Goal: Task Accomplishment & Management: Use online tool/utility

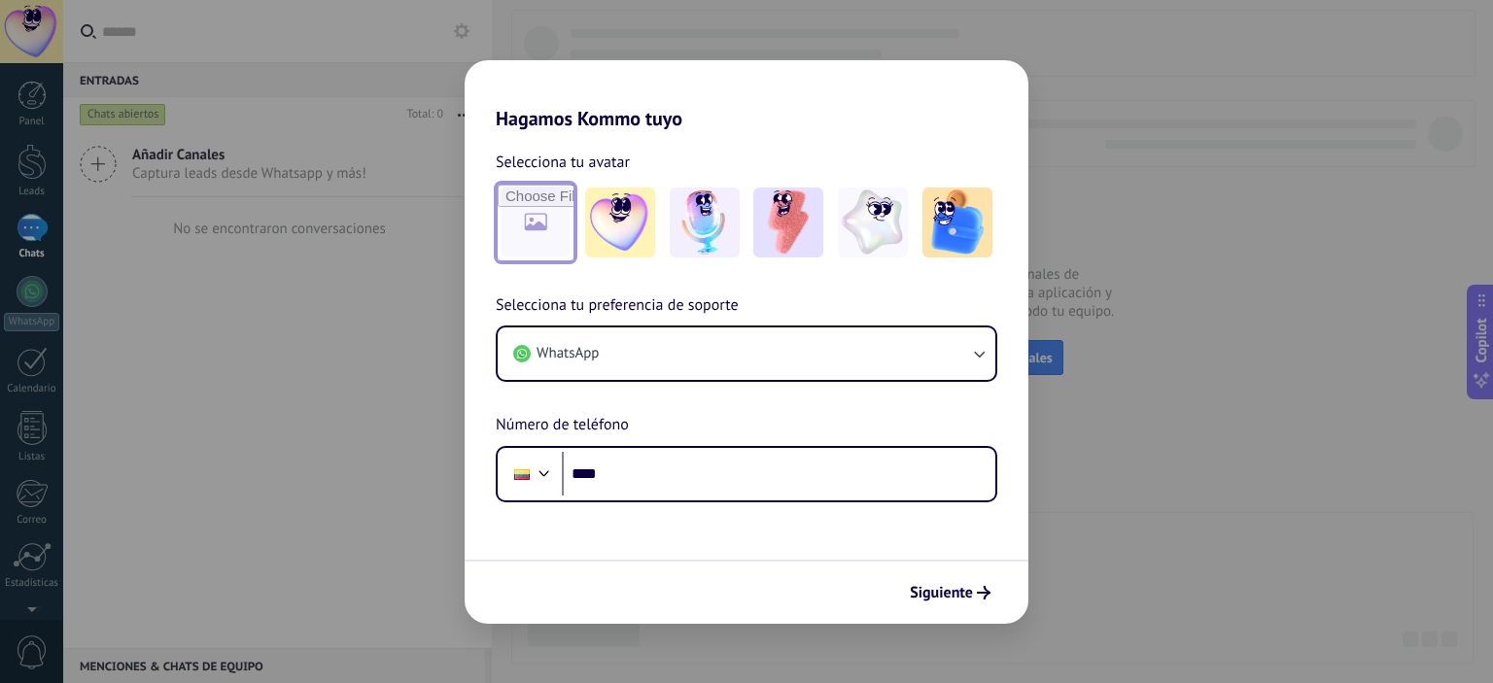
click at [521, 225] on input "file" at bounding box center [536, 223] width 76 height 76
type input "**********"
click at [544, 223] on img at bounding box center [535, 223] width 70 height 70
click at [500, 196] on img at bounding box center [535, 223] width 70 height 70
click at [526, 210] on img at bounding box center [535, 223] width 70 height 70
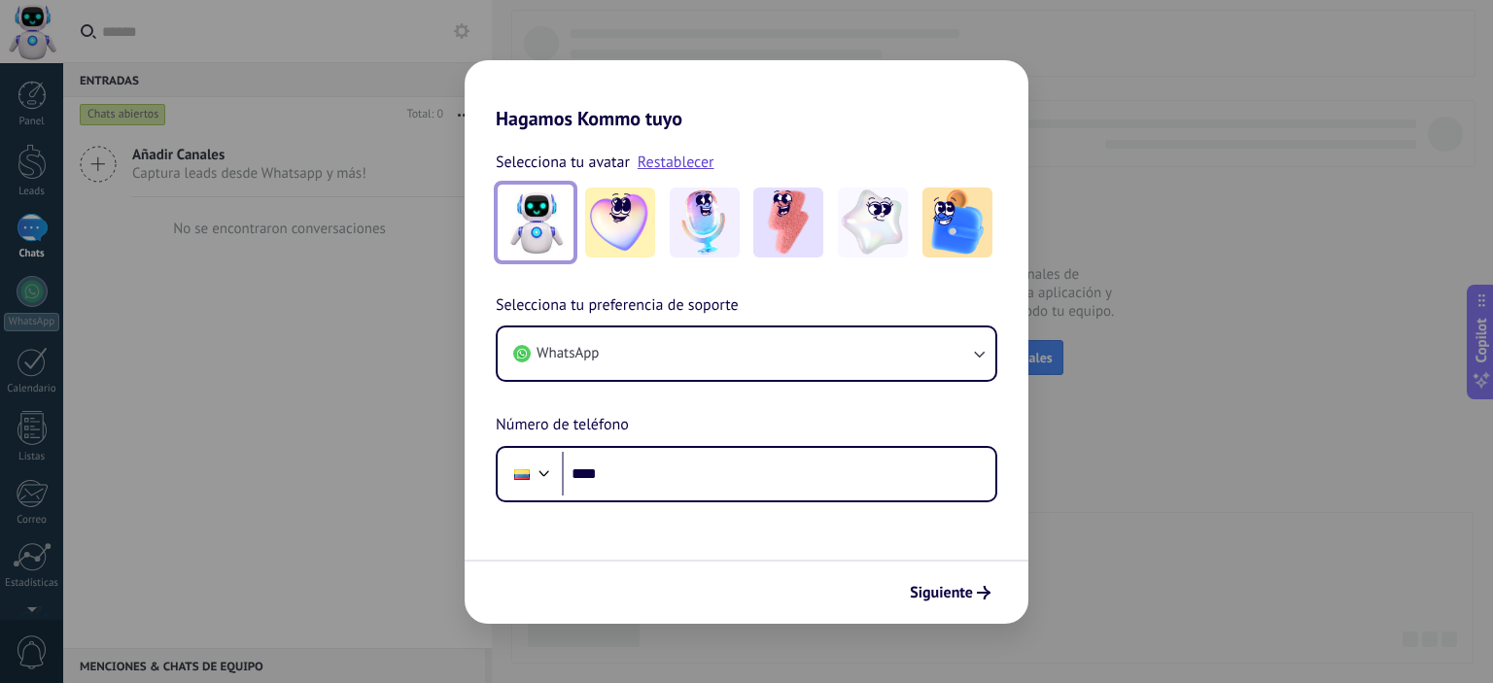
drag, startPoint x: 526, startPoint y: 210, endPoint x: 519, endPoint y: 188, distance: 23.4
click at [519, 188] on div at bounding box center [536, 223] width 80 height 80
click at [648, 163] on link "Restablecer" at bounding box center [676, 162] width 77 height 19
click at [542, 202] on input "file" at bounding box center [536, 223] width 76 height 76
type input "**********"
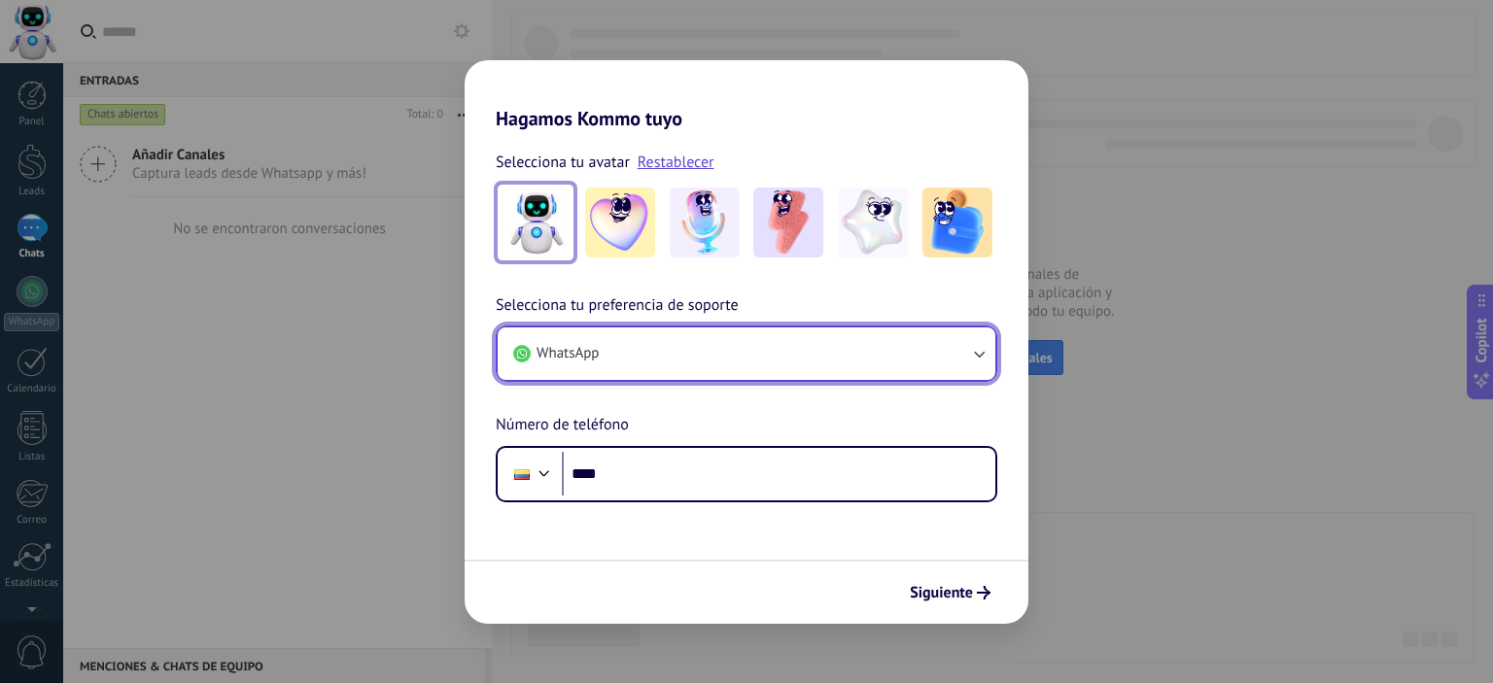
click at [735, 364] on button "WhatsApp" at bounding box center [747, 354] width 498 height 52
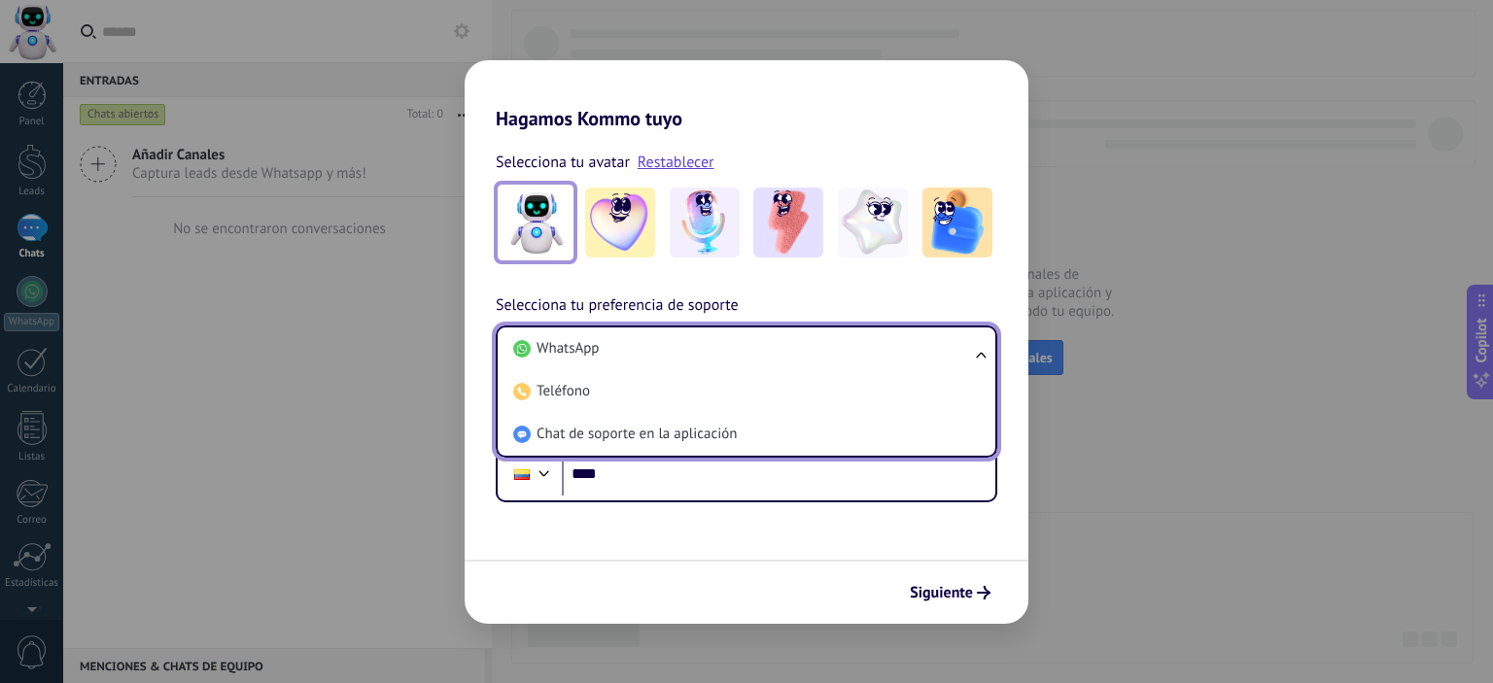
click at [735, 364] on li "WhatsApp" at bounding box center [742, 349] width 474 height 43
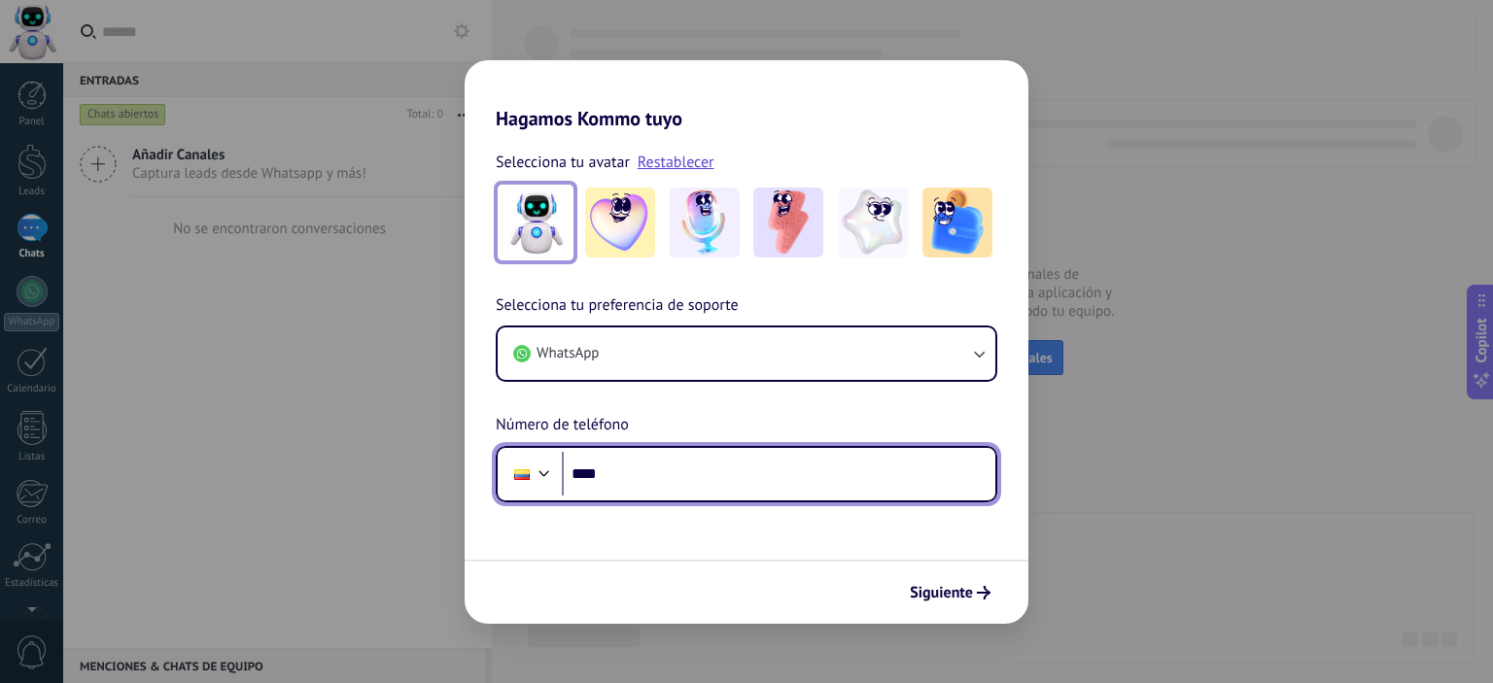
click at [725, 487] on input "****" at bounding box center [778, 474] width 433 height 45
type input "**********"
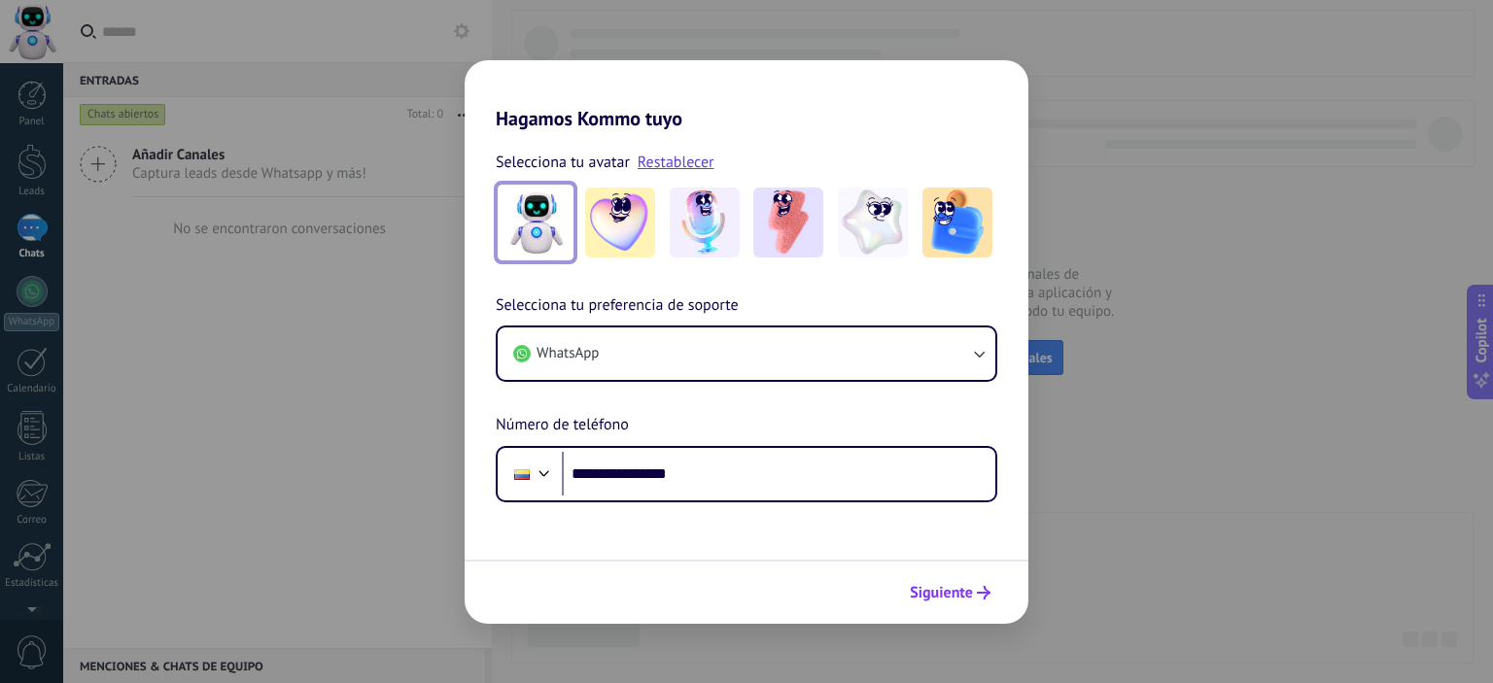
click at [975, 594] on span "Siguiente" at bounding box center [950, 593] width 81 height 14
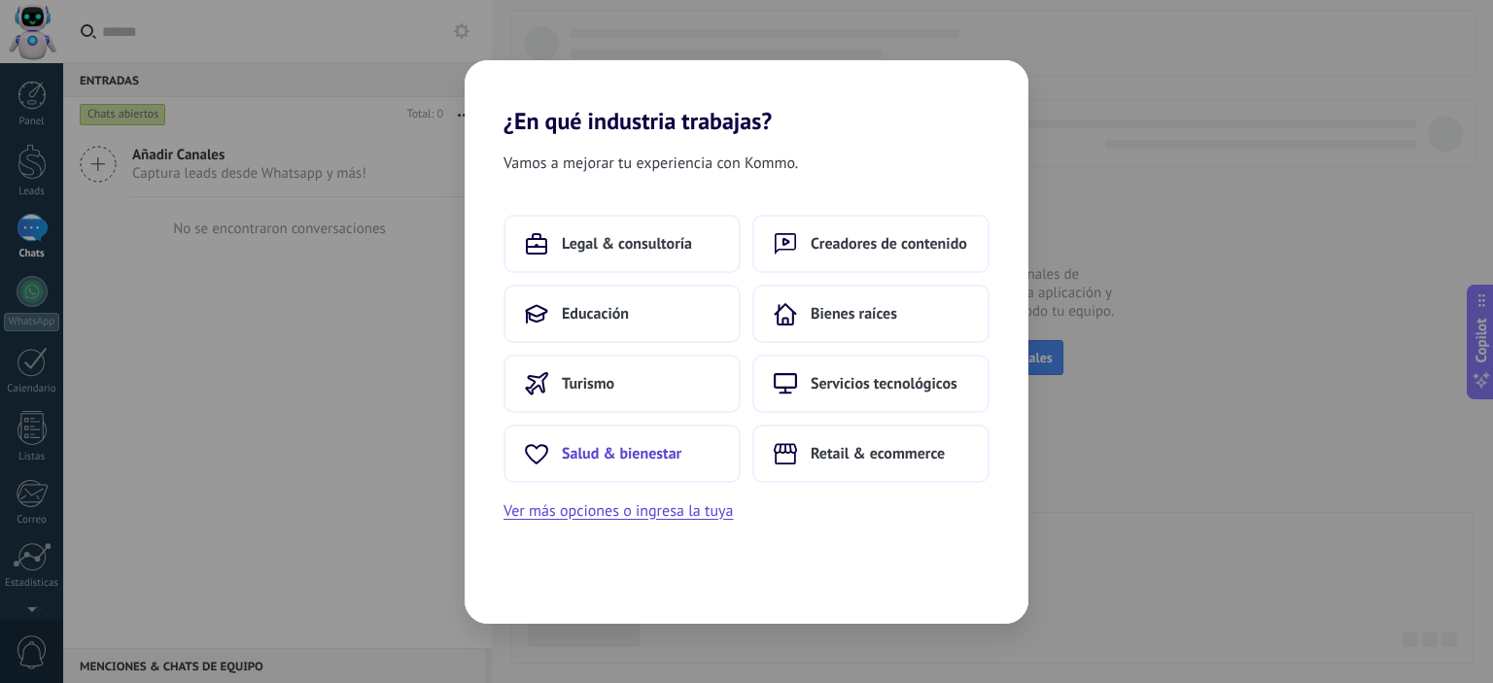
click at [613, 438] on button "Salud & bienestar" at bounding box center [621, 454] width 237 height 58
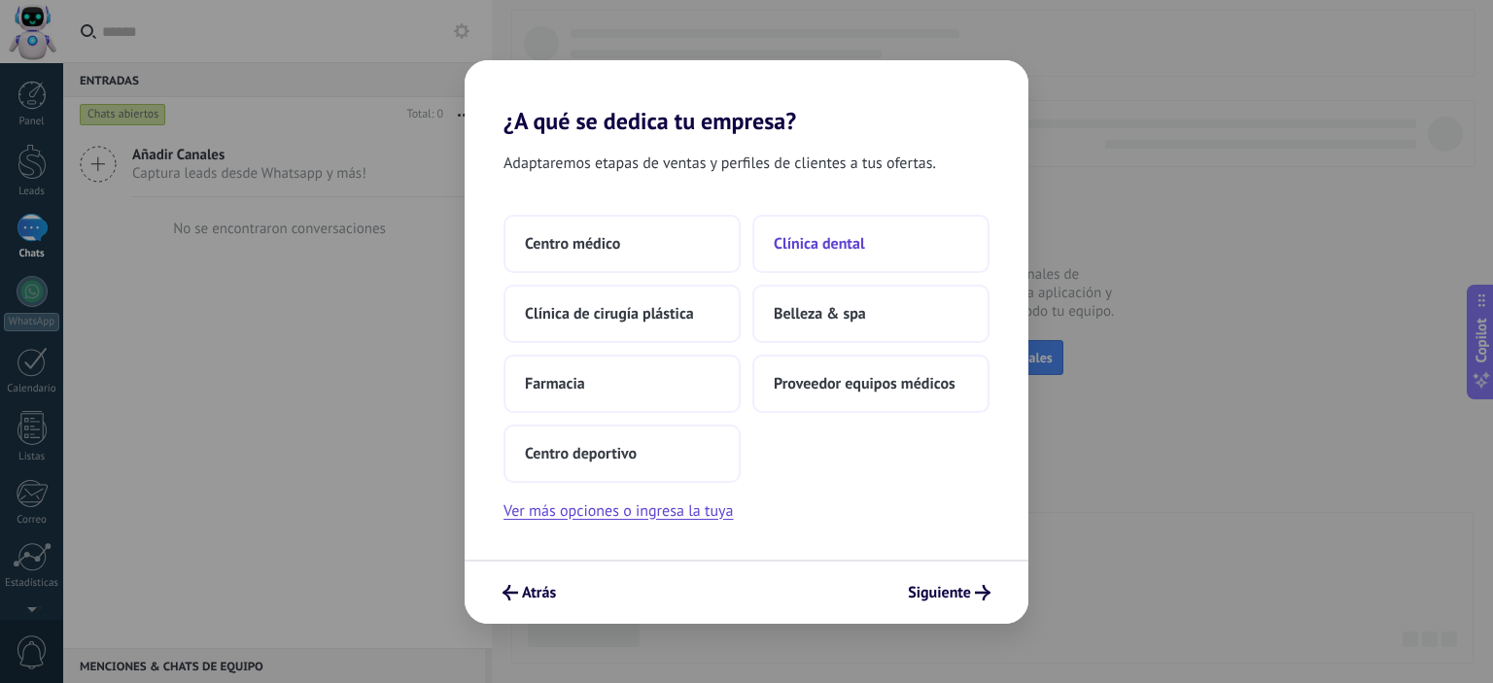
click at [812, 234] on span "Clínica dental" at bounding box center [819, 243] width 91 height 19
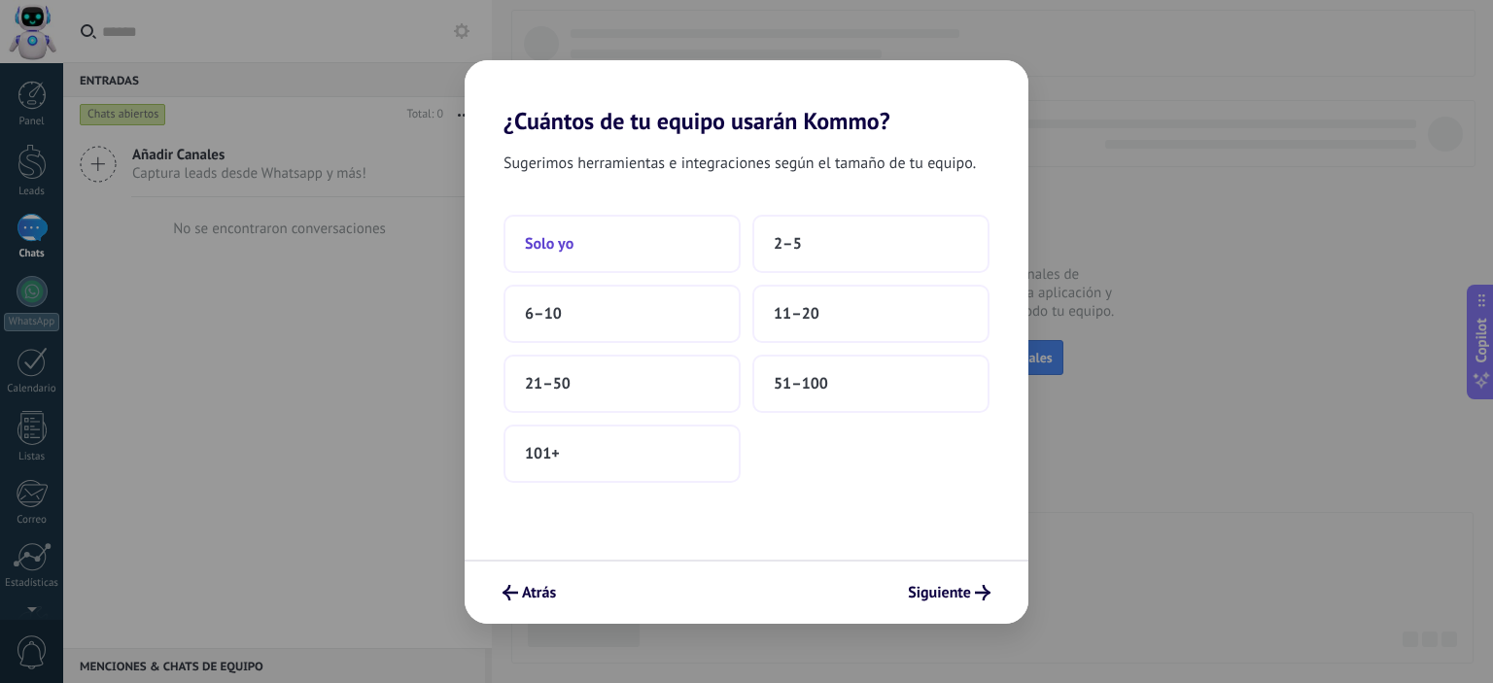
click at [585, 252] on button "Solo yo" at bounding box center [621, 244] width 237 height 58
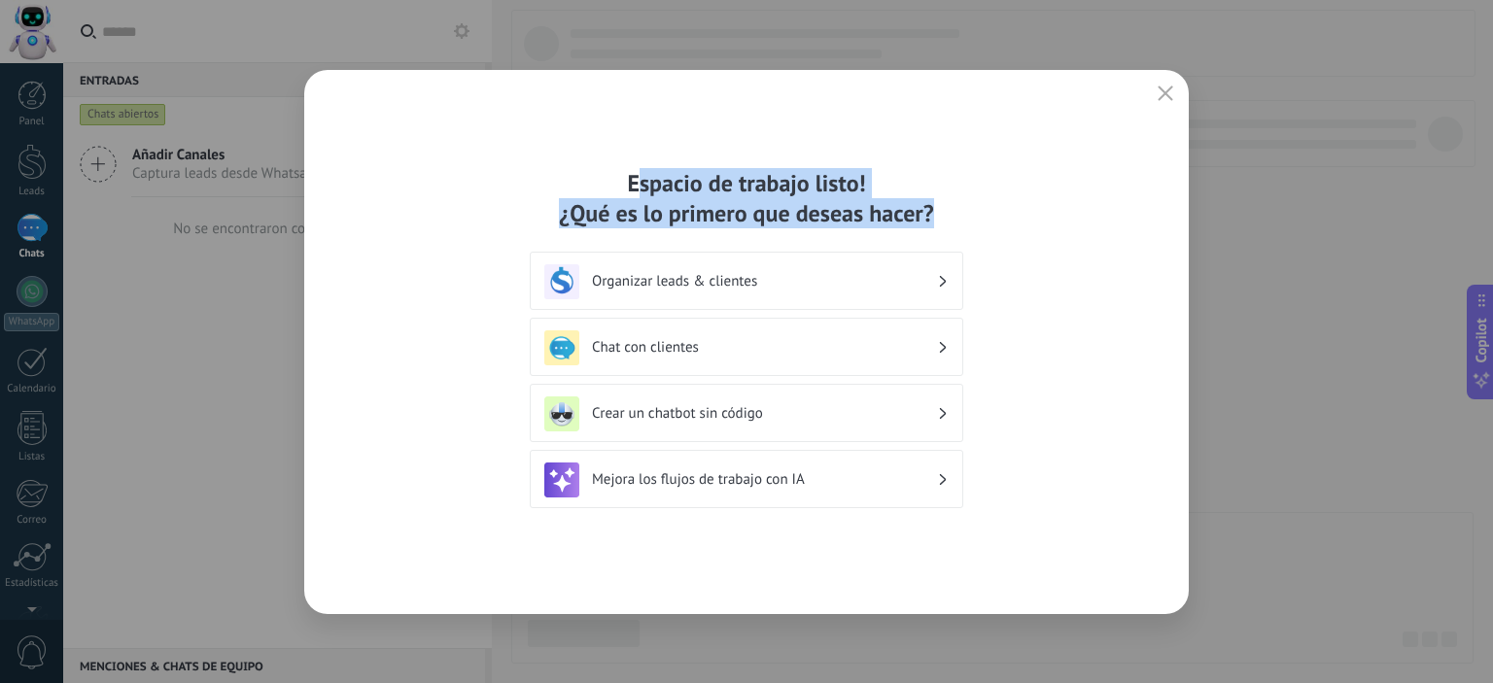
drag, startPoint x: 638, startPoint y: 183, endPoint x: 949, endPoint y: 219, distance: 313.1
click at [949, 219] on div "Espacio de trabajo listo! ¿Qué es lo primero que deseas hacer?" at bounding box center [746, 198] width 433 height 60
click at [907, 207] on div "Espacio de trabajo listo! ¿Qué es lo primero que deseas hacer?" at bounding box center [746, 198] width 433 height 60
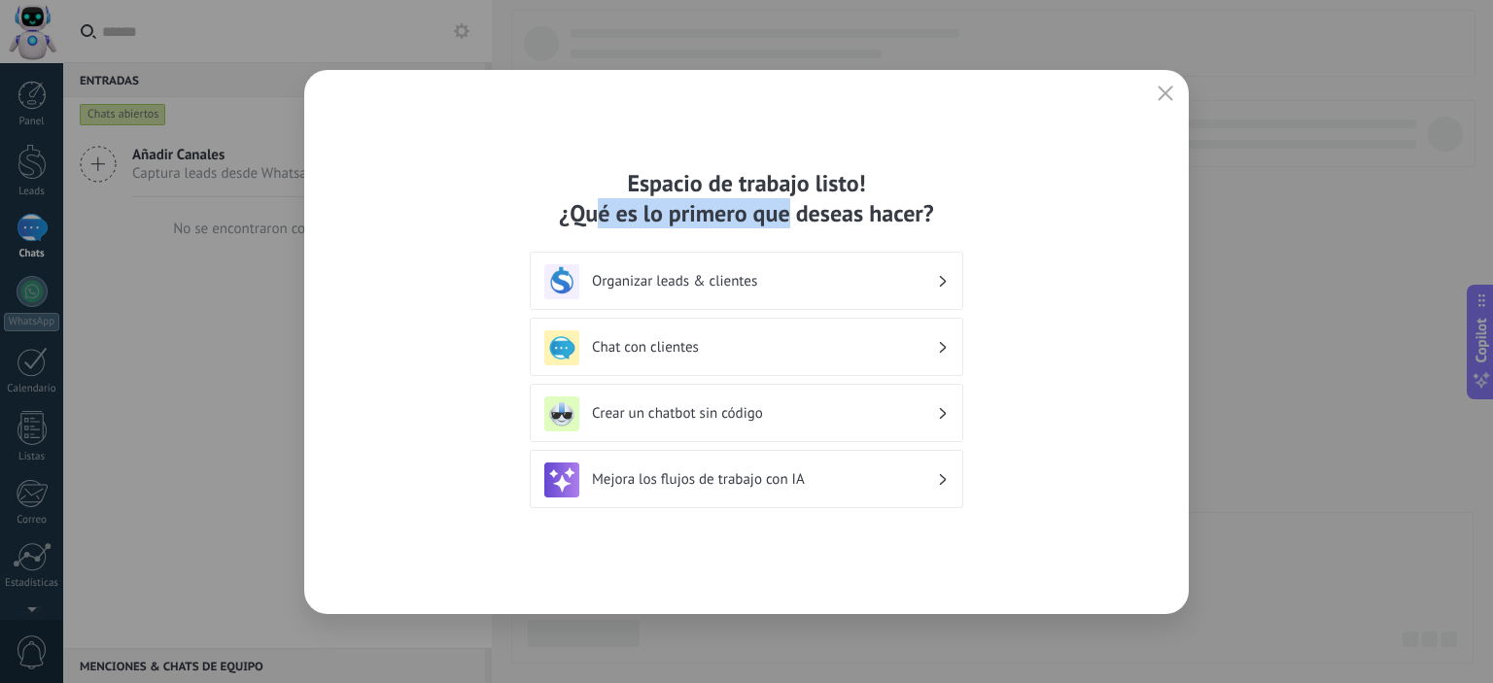
drag, startPoint x: 598, startPoint y: 211, endPoint x: 788, endPoint y: 217, distance: 190.6
click at [788, 217] on div "Espacio de trabajo listo! ¿Qué es lo primero que deseas hacer?" at bounding box center [746, 198] width 433 height 60
click at [830, 201] on div "Espacio de trabajo listo! ¿Qué es lo primero que deseas hacer?" at bounding box center [746, 198] width 433 height 60
click at [926, 345] on h3 "Chat con clientes" at bounding box center [764, 347] width 345 height 18
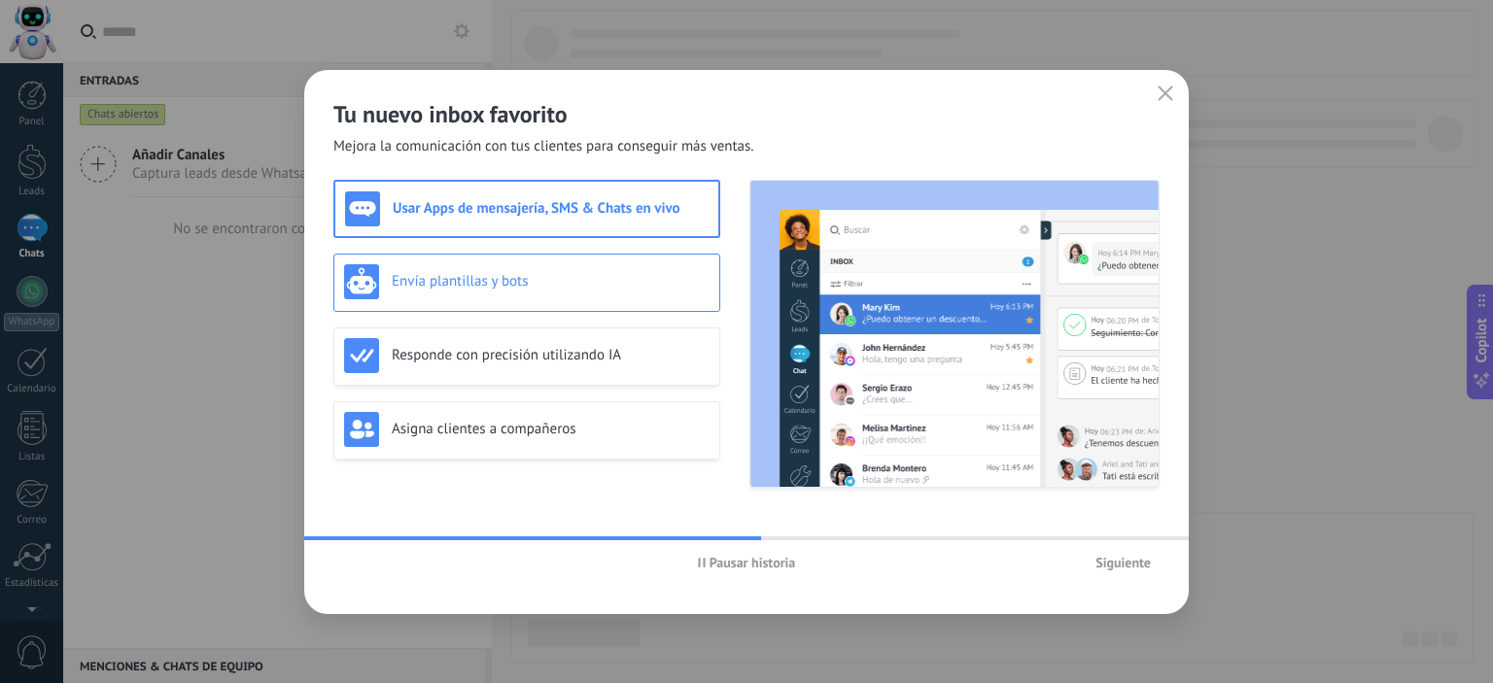
click at [502, 264] on div "Envía plantillas y bots" at bounding box center [526, 281] width 365 height 35
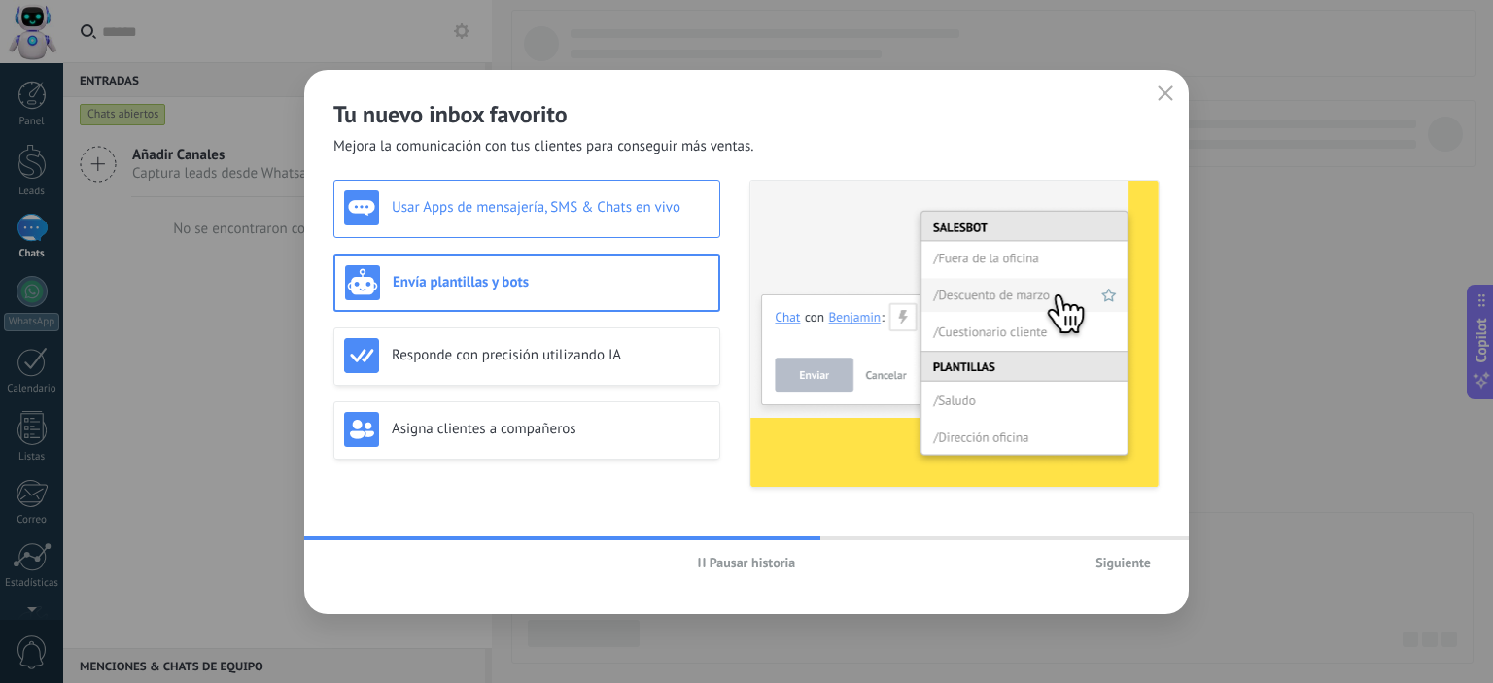
click at [527, 221] on div "Usar Apps de mensajería, SMS & Chats en vivo" at bounding box center [526, 207] width 365 height 35
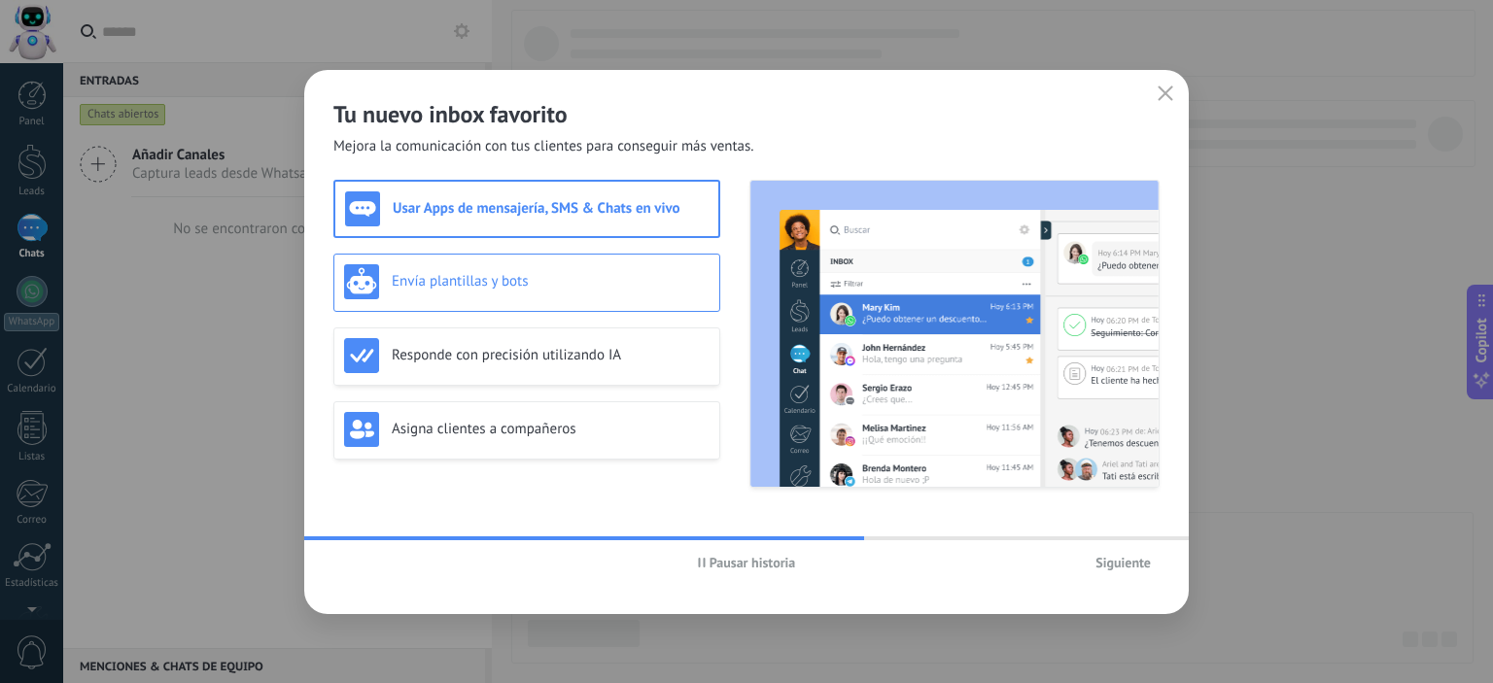
click at [536, 264] on div "Envía plantillas y bots" at bounding box center [526, 281] width 365 height 35
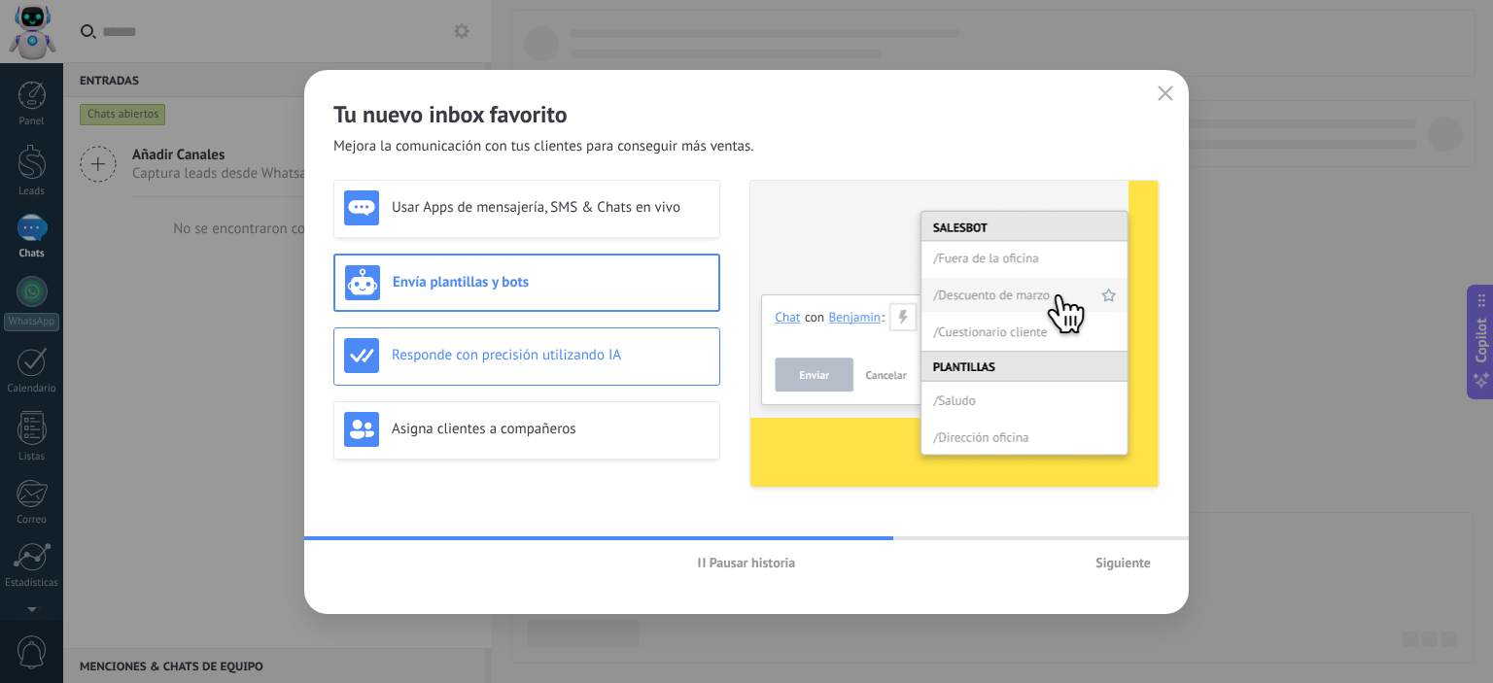
click at [544, 338] on div "Responde con precisión utilizando IA" at bounding box center [526, 355] width 365 height 35
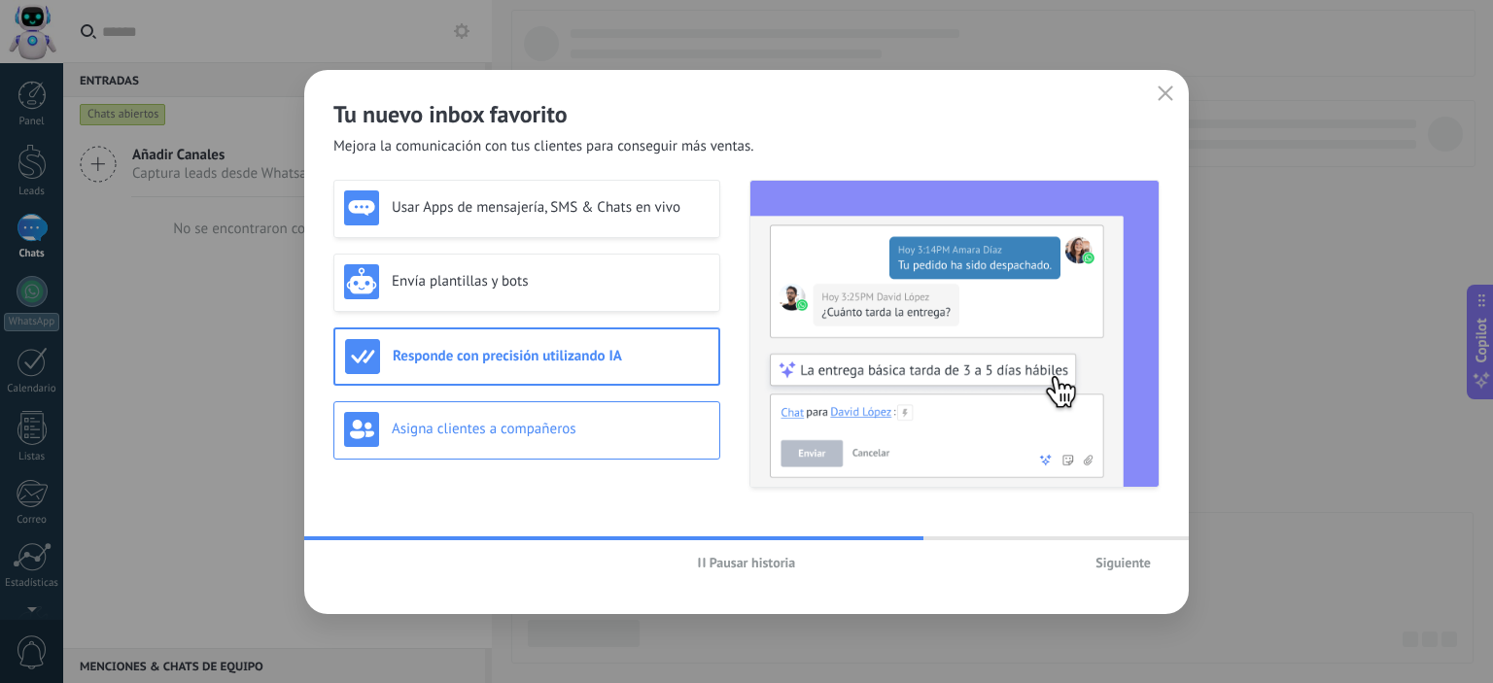
click at [559, 415] on div "Asigna clientes a compañeros" at bounding box center [526, 429] width 365 height 35
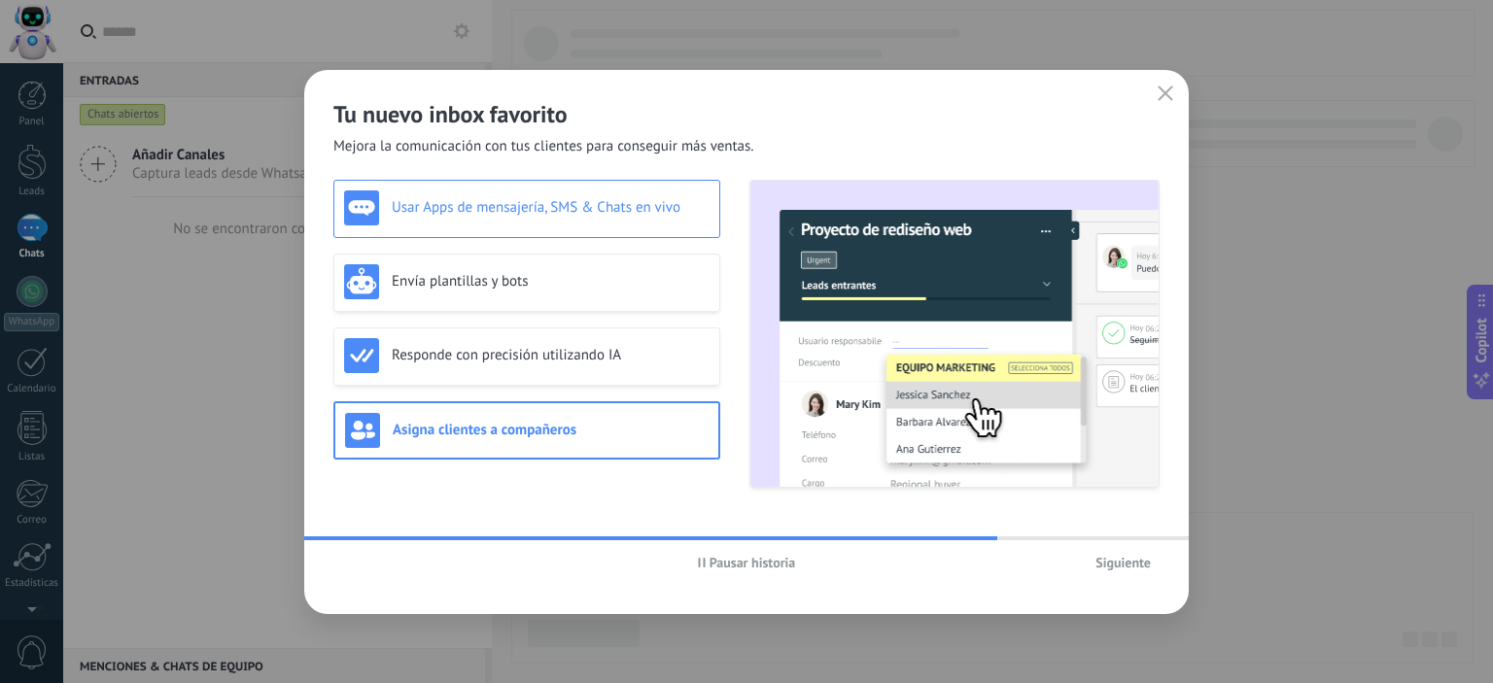
click at [569, 227] on div "Usar Apps de mensajería, SMS & Chats en vivo" at bounding box center [526, 209] width 387 height 58
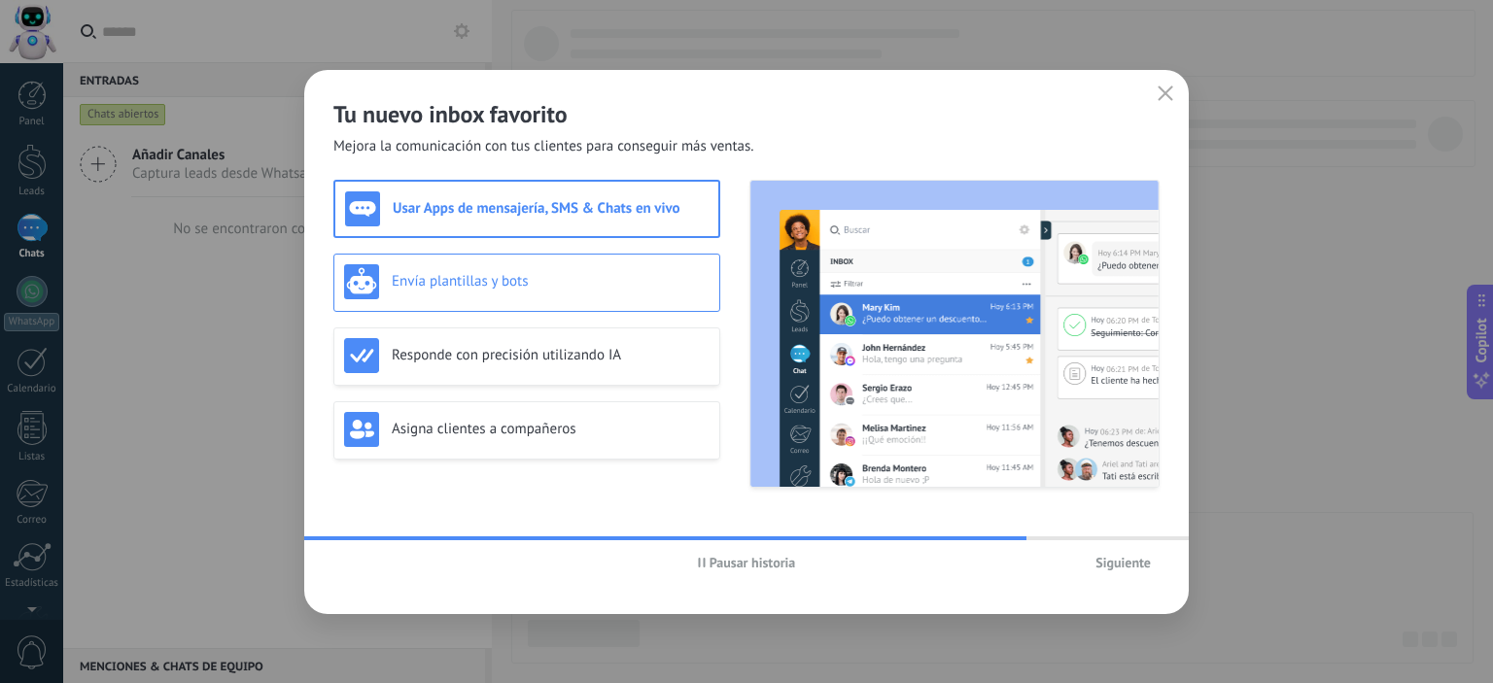
click at [553, 291] on div "Envía plantillas y bots" at bounding box center [526, 281] width 365 height 35
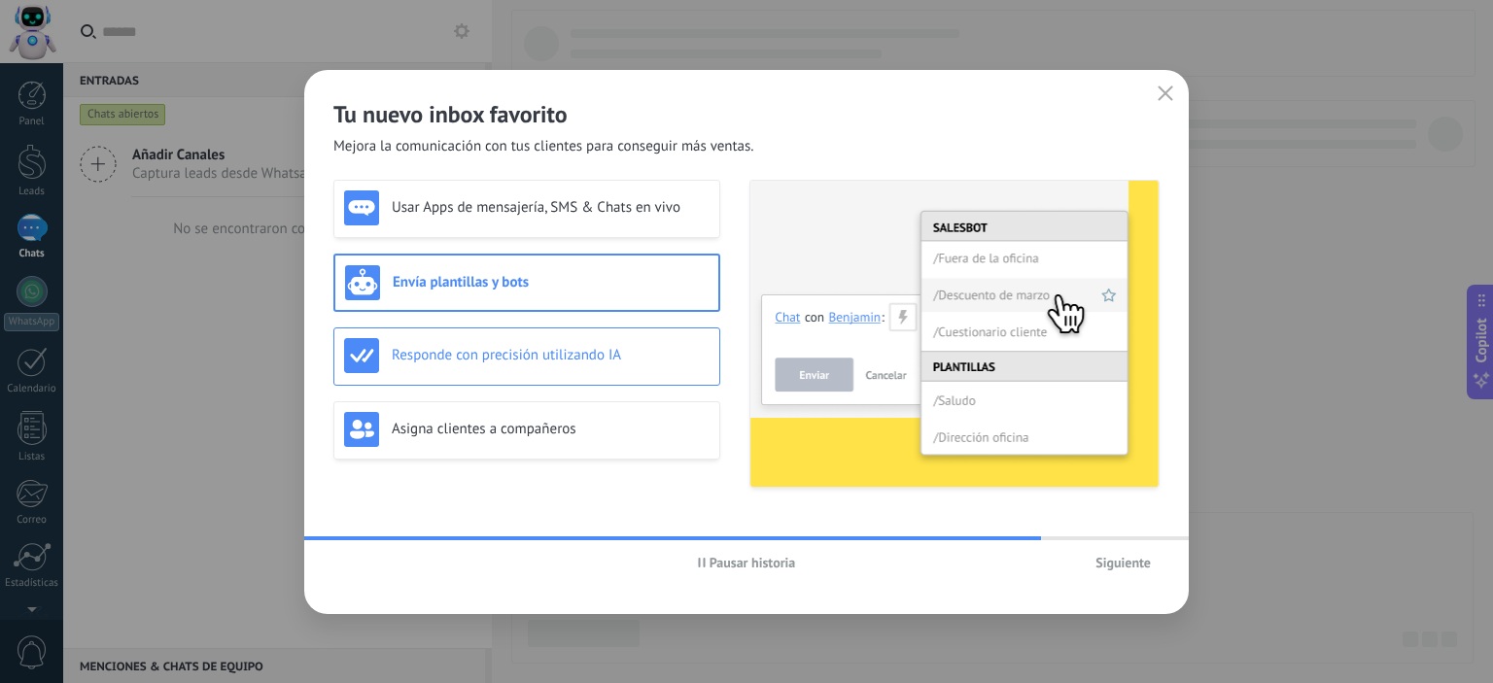
click at [556, 354] on h3 "Responde con precisión utilizando IA" at bounding box center [551, 355] width 318 height 18
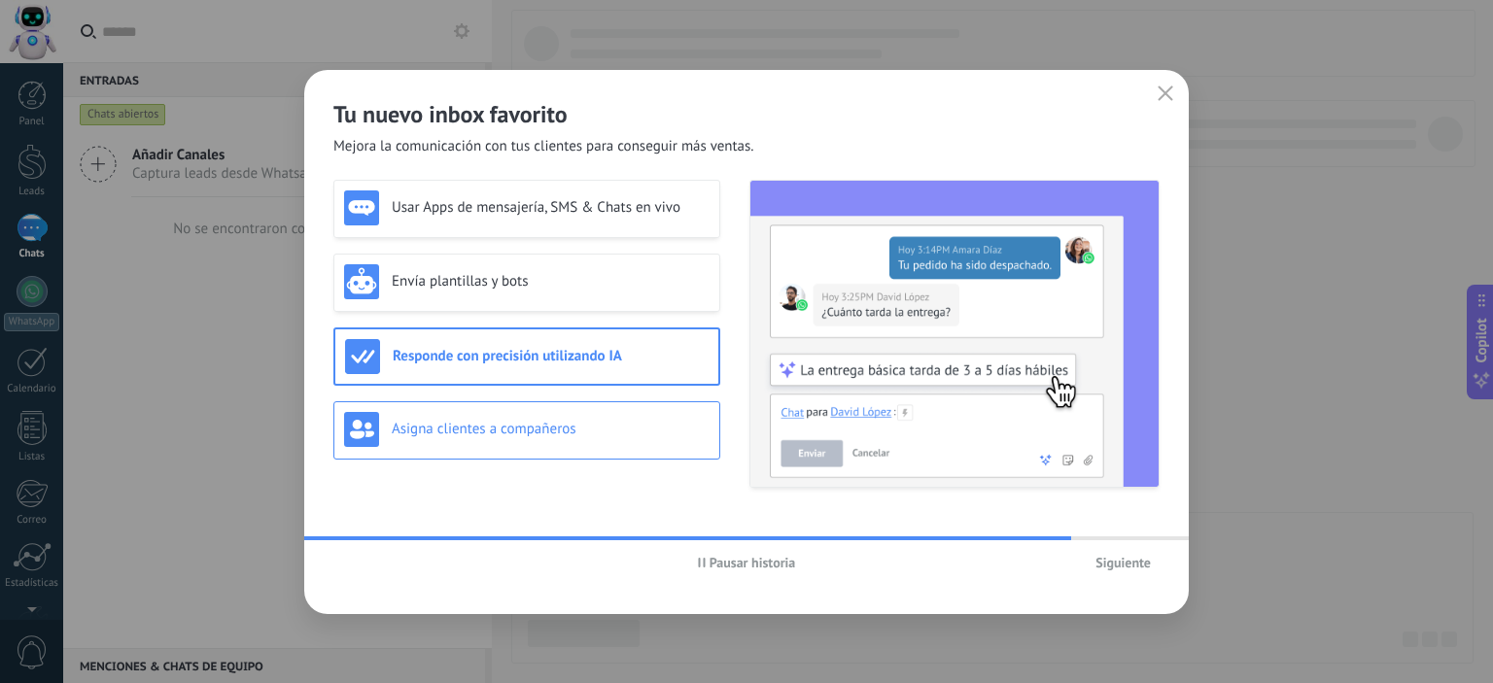
click at [564, 423] on h3 "Asigna clientes a compañeros" at bounding box center [551, 429] width 318 height 18
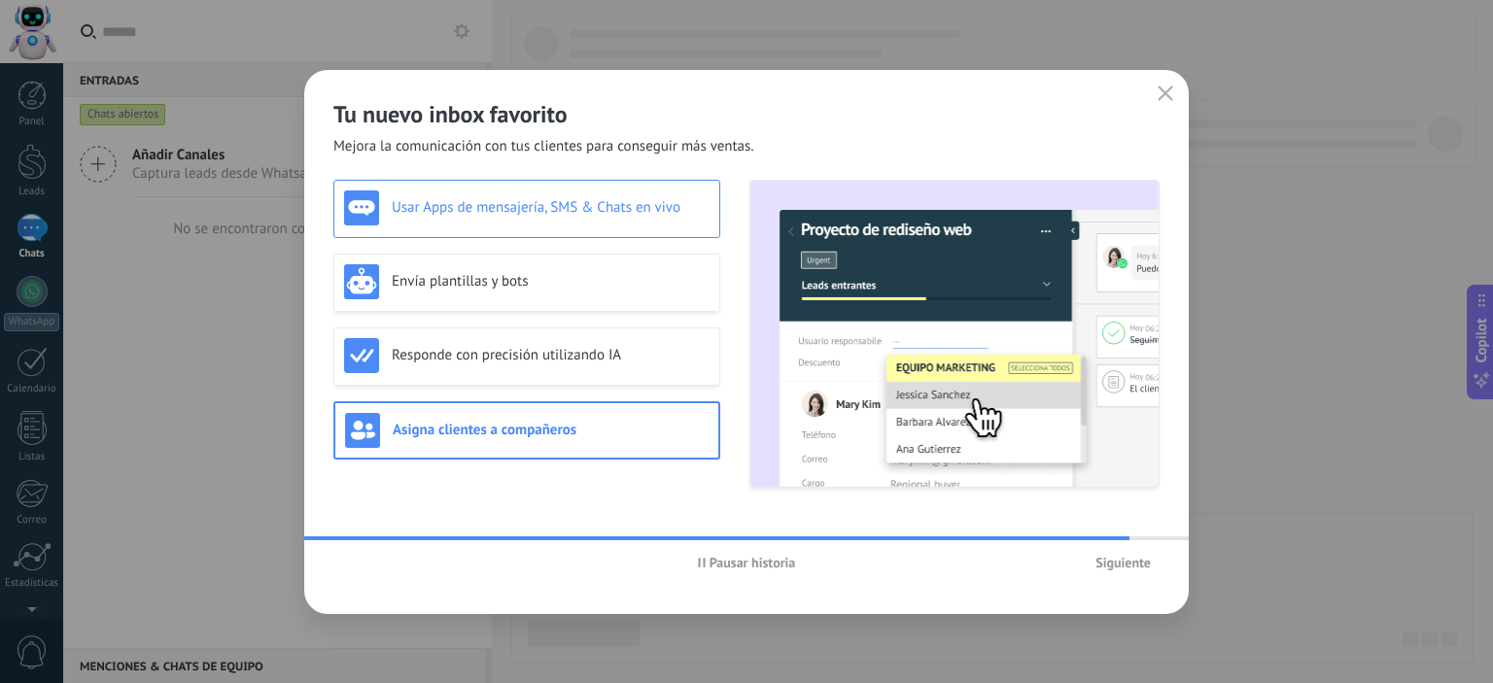
click at [648, 218] on div "Usar Apps de mensajería, SMS & Chats en vivo" at bounding box center [526, 207] width 365 height 35
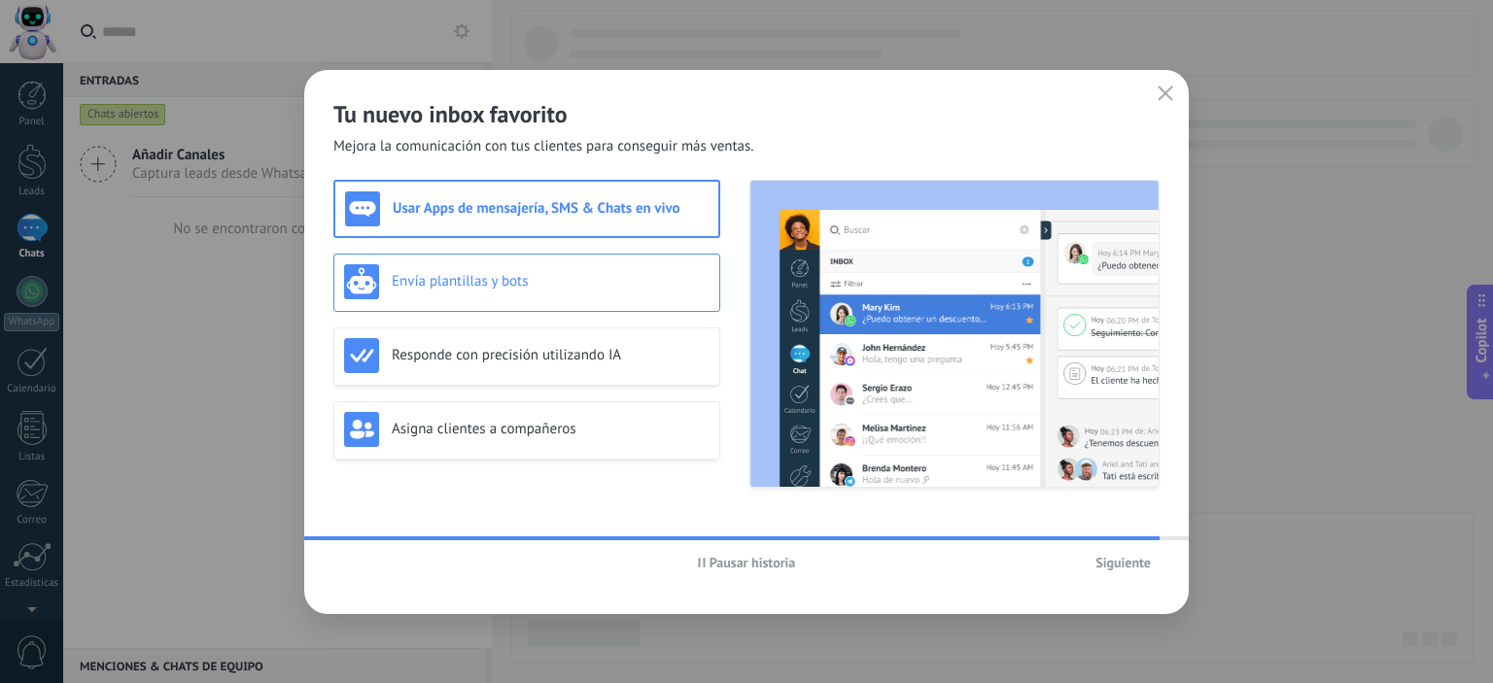
click at [628, 277] on h3 "Envía plantillas y bots" at bounding box center [551, 281] width 318 height 18
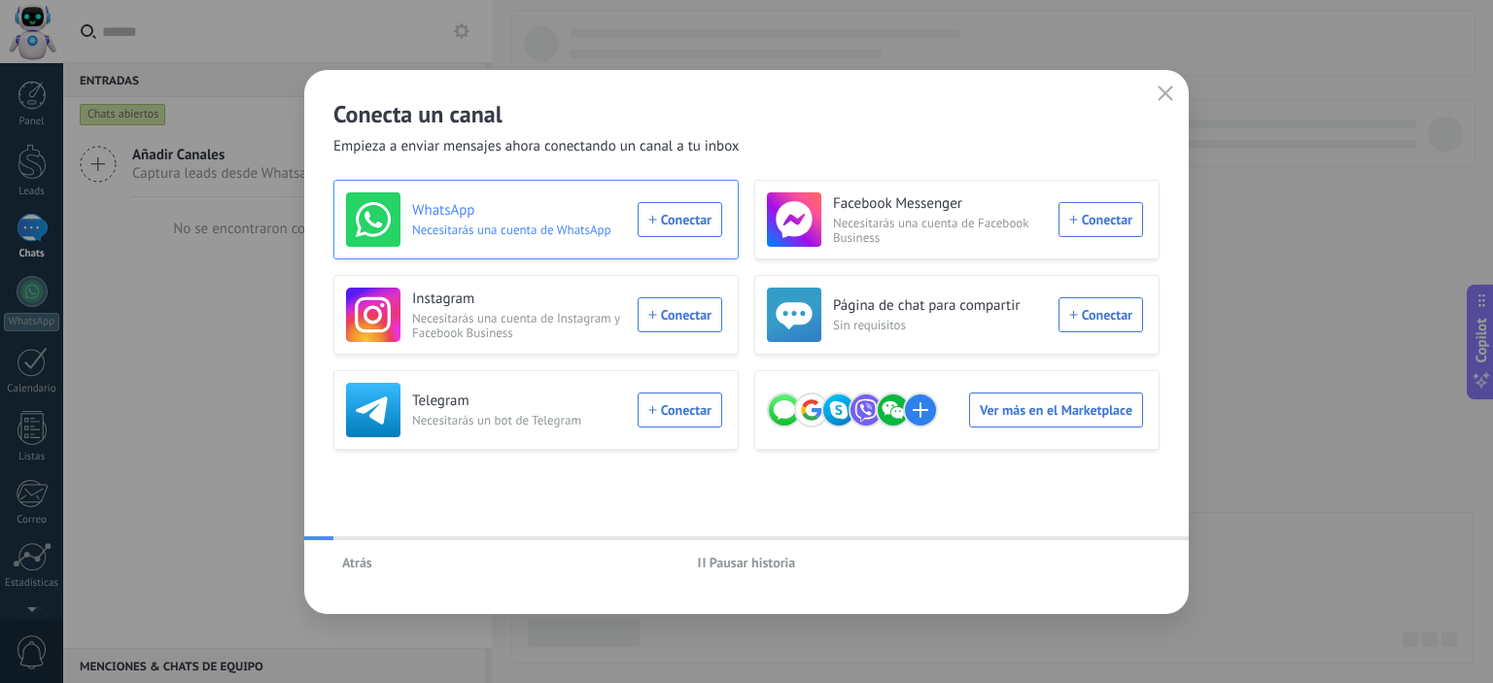
click at [621, 224] on span "Necesitarás una cuenta de WhatsApp" at bounding box center [519, 230] width 214 height 15
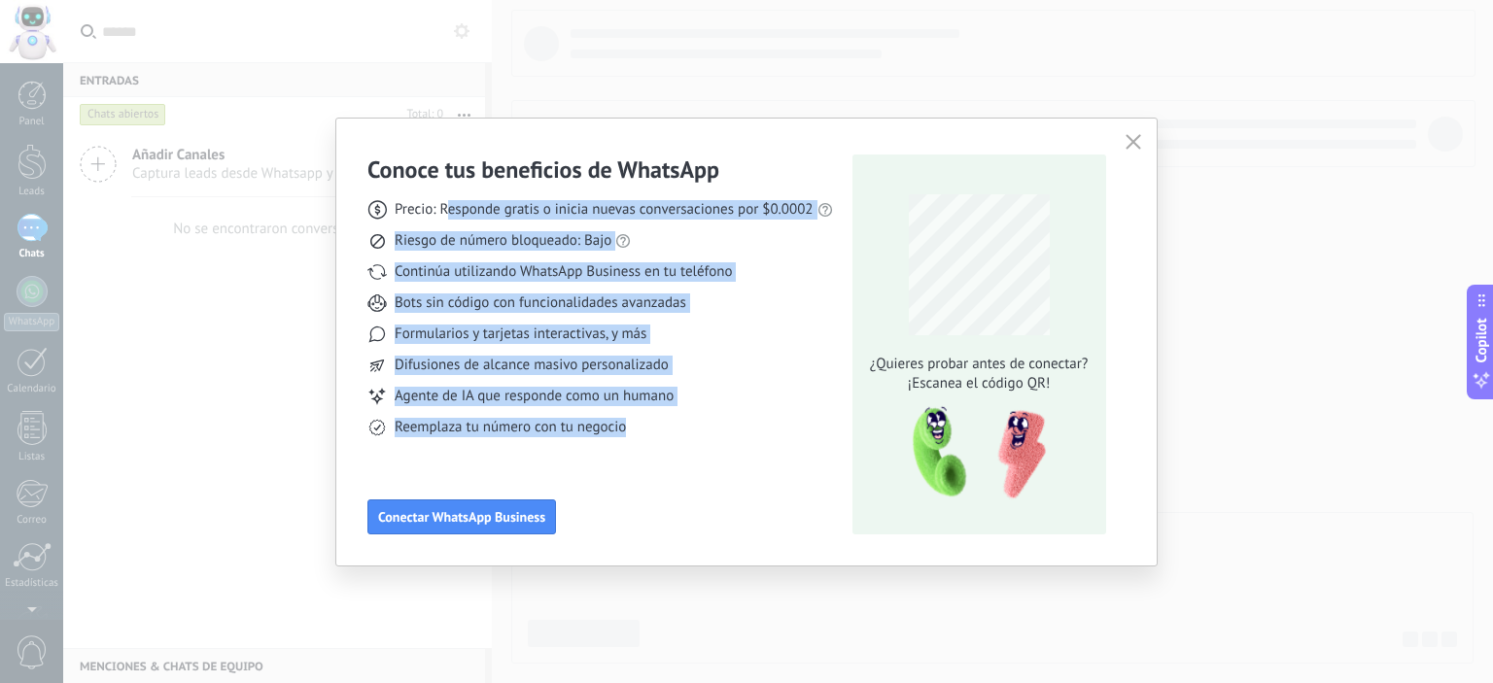
drag, startPoint x: 444, startPoint y: 211, endPoint x: 736, endPoint y: 442, distance: 372.2
click at [736, 442] on div "Conoce tus beneficios de WhatsApp Precio: Responde gratis o inicia nuevas conve…" at bounding box center [600, 345] width 466 height 380
click at [691, 405] on div "Agente de IA que responde como un humano" at bounding box center [600, 396] width 466 height 19
drag, startPoint x: 451, startPoint y: 219, endPoint x: 673, endPoint y: 444, distance: 316.1
click at [673, 444] on div "Conoce tus beneficios de WhatsApp Precio: Responde gratis o inicia nuevas conve…" at bounding box center [600, 345] width 466 height 380
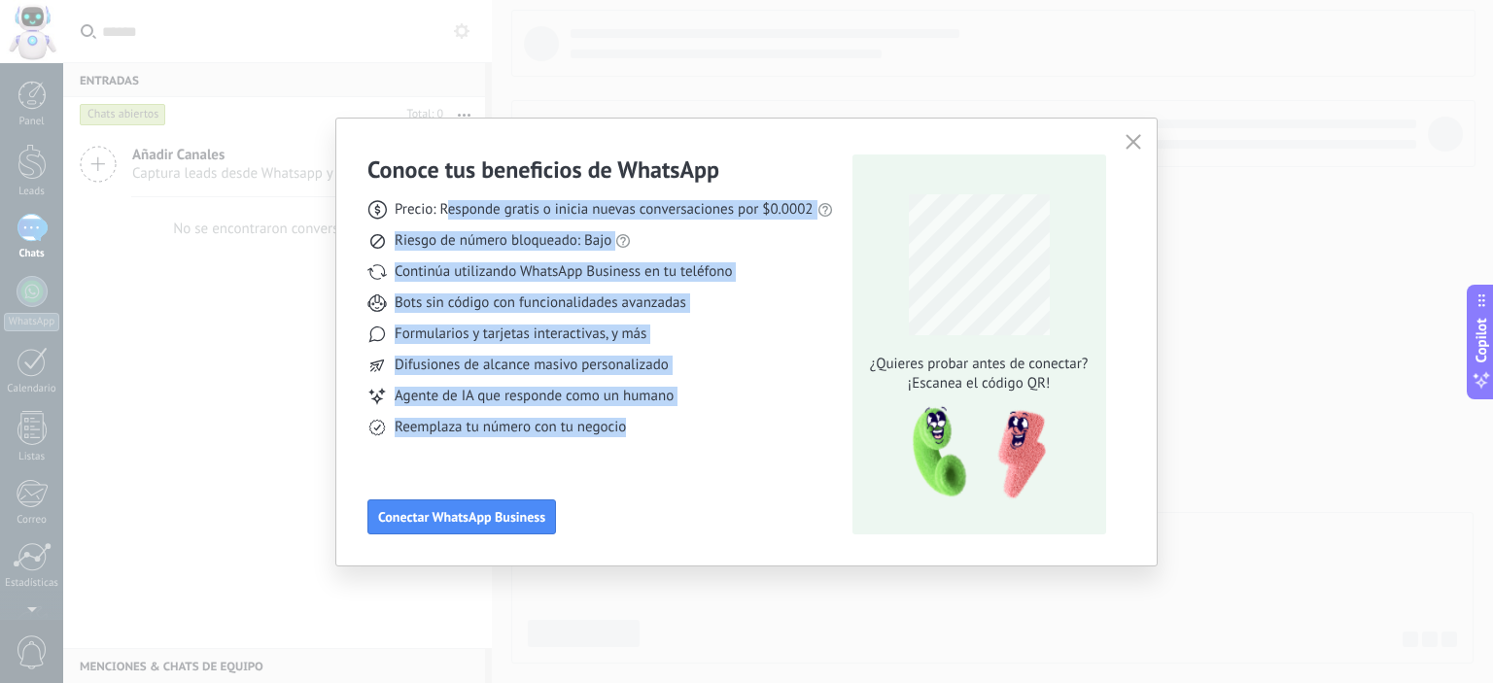
click at [673, 444] on div "Conoce tus beneficios de WhatsApp Precio: Responde gratis o inicia nuevas conve…" at bounding box center [600, 345] width 466 height 380
drag, startPoint x: 463, startPoint y: 217, endPoint x: 709, endPoint y: 457, distance: 344.3
click at [709, 457] on div "Conoce tus beneficios de WhatsApp Precio: Responde gratis o inicia nuevas conve…" at bounding box center [600, 345] width 466 height 380
click at [711, 437] on div "Conoce tus beneficios de WhatsApp Precio: Responde gratis o inicia nuevas conve…" at bounding box center [600, 345] width 466 height 380
drag, startPoint x: 459, startPoint y: 219, endPoint x: 683, endPoint y: 434, distance: 311.4
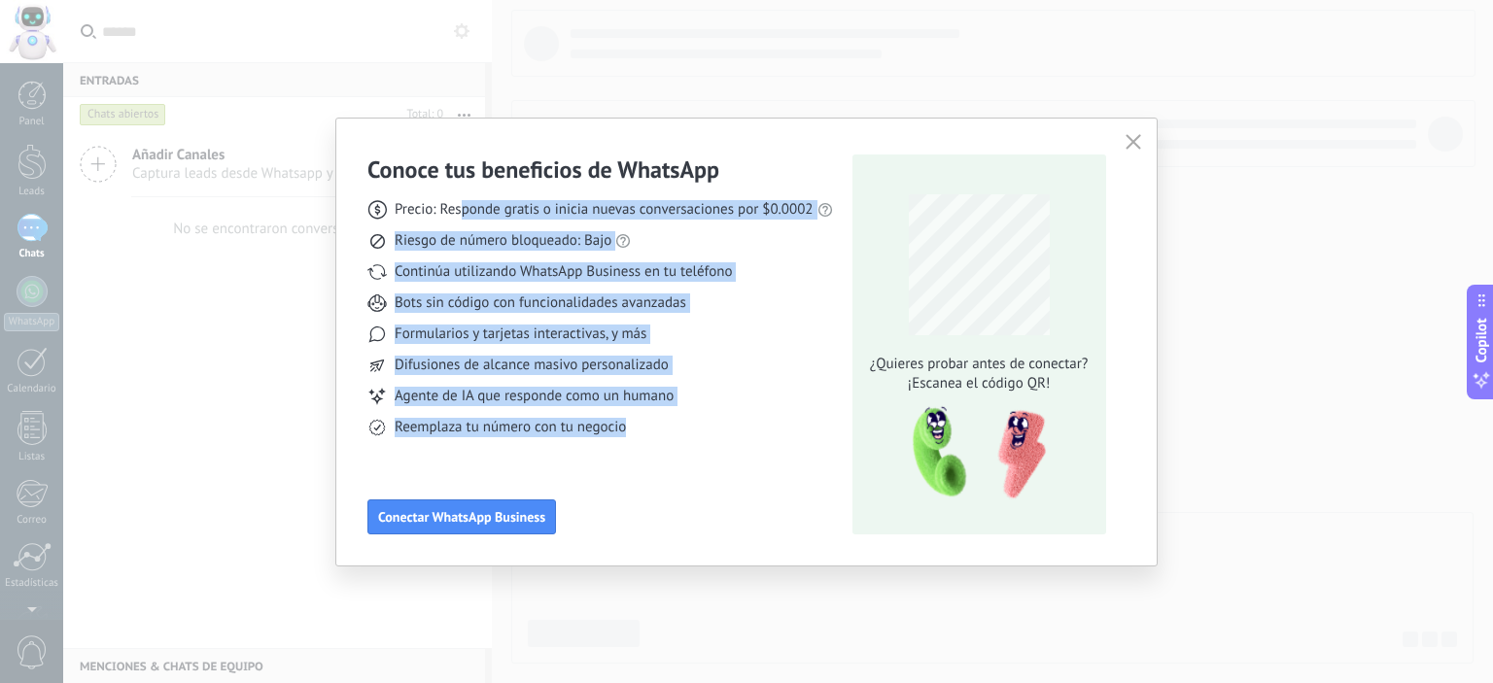
click at [683, 434] on div "Precio: Responde gratis o inicia nuevas conversaciones por $0.0002 Riesgo de nú…" at bounding box center [600, 311] width 466 height 253
click at [683, 434] on div "Reemplaza tu número con tu negocio" at bounding box center [600, 427] width 466 height 19
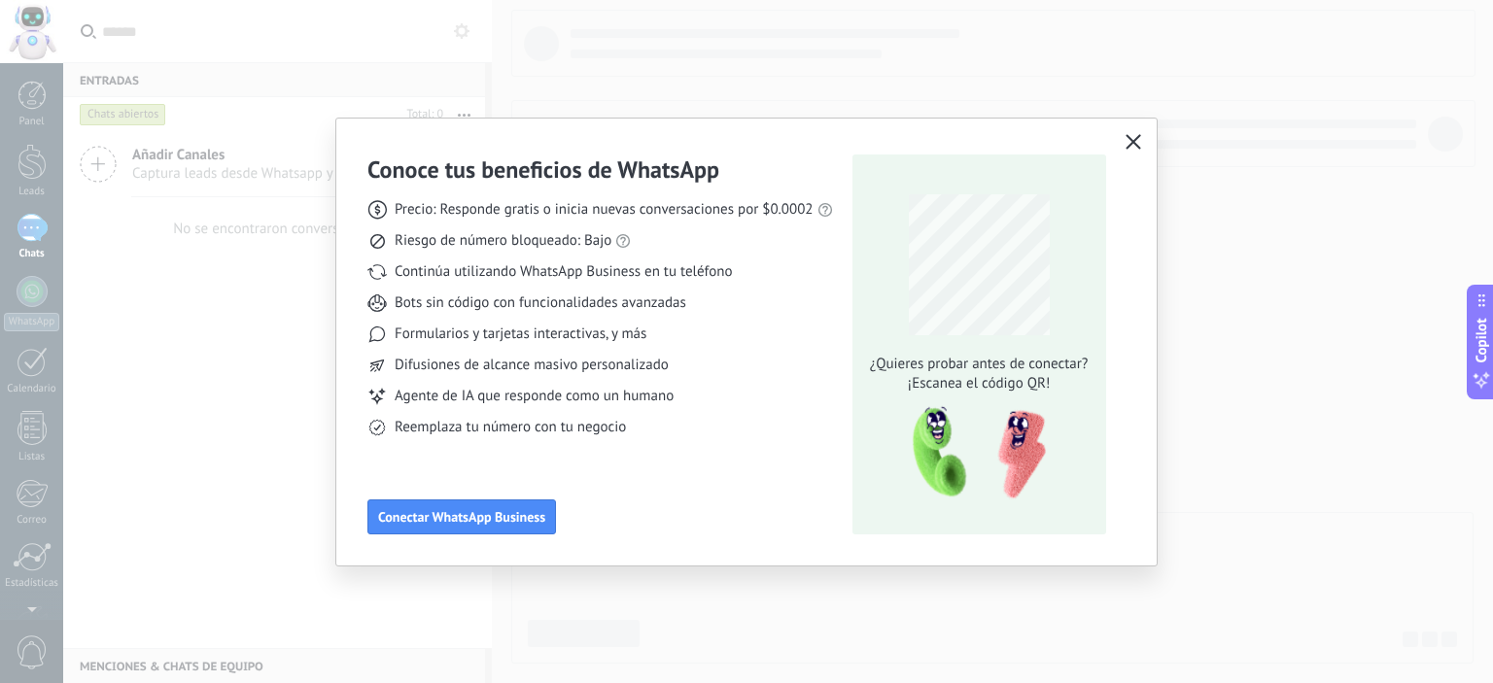
click at [1123, 152] on button "button" at bounding box center [1133, 142] width 25 height 27
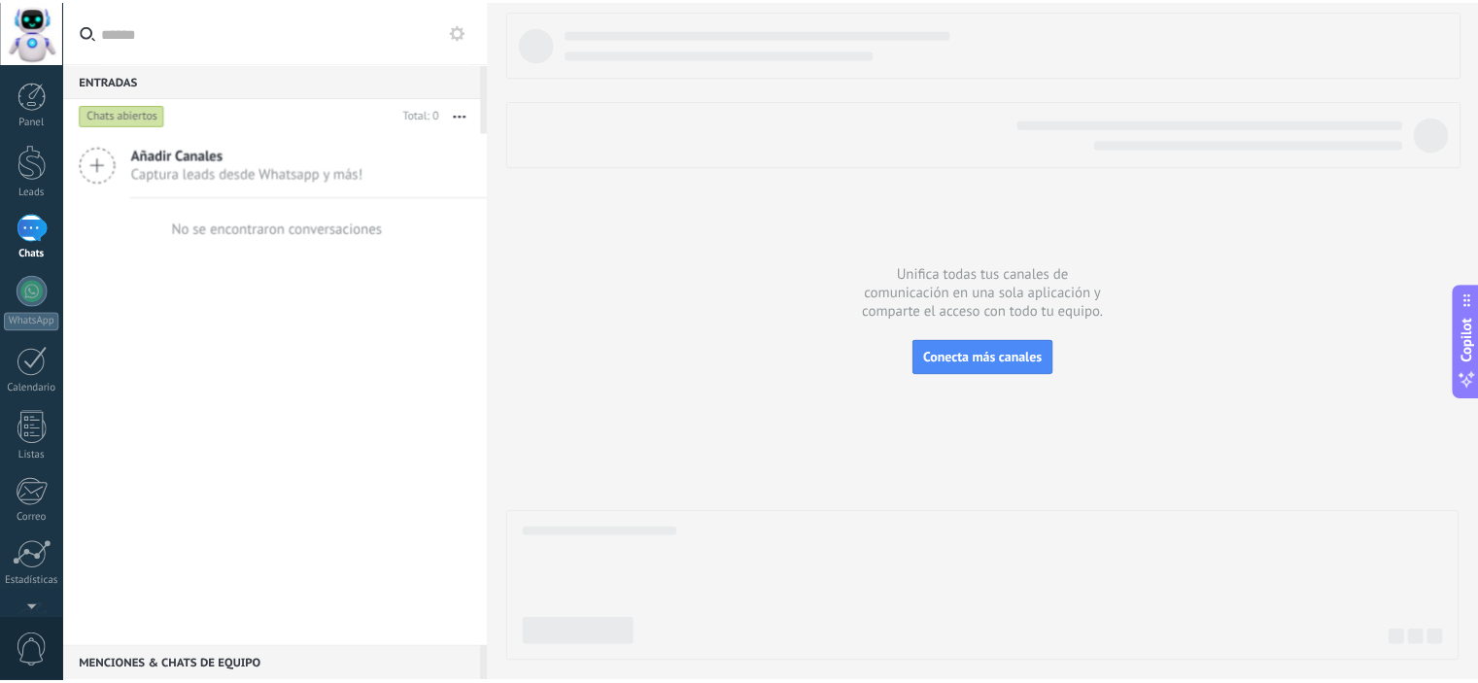
scroll to position [124, 0]
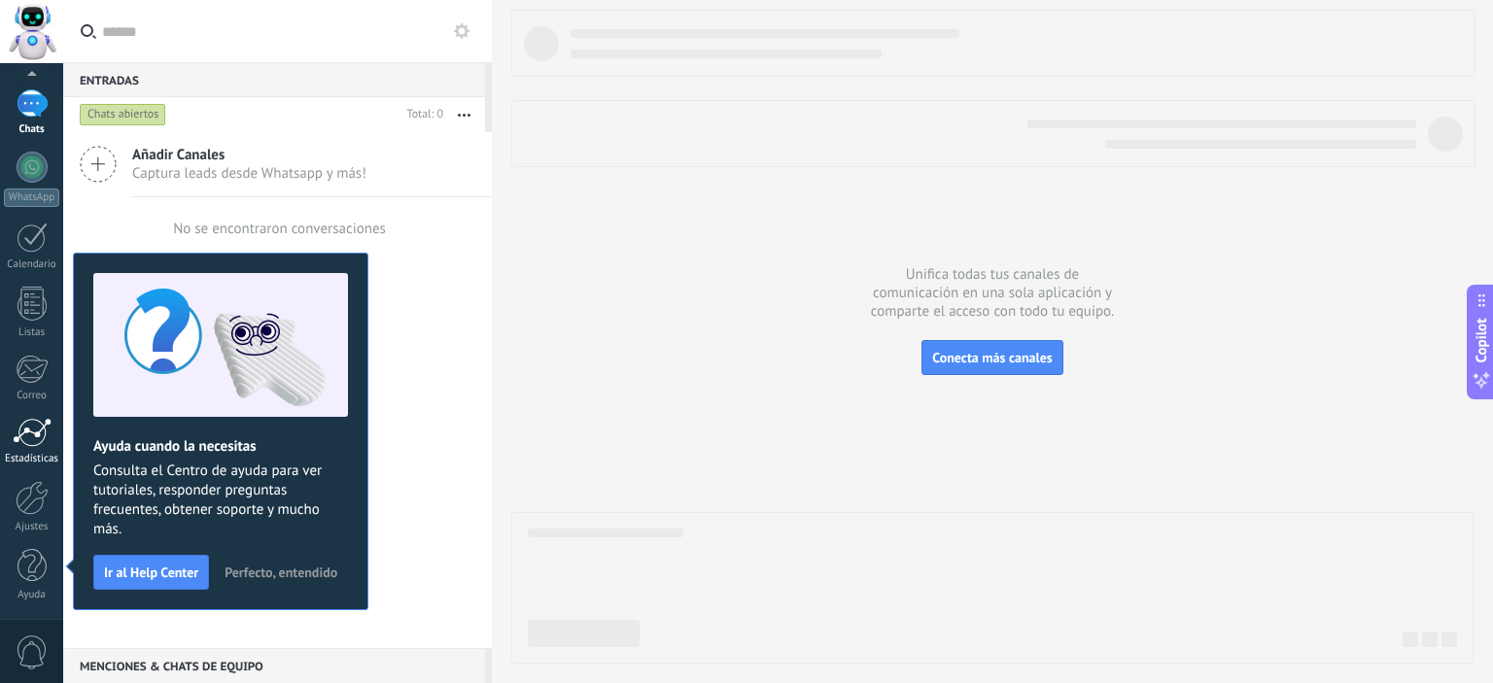
click at [19, 444] on div at bounding box center [32, 432] width 39 height 29
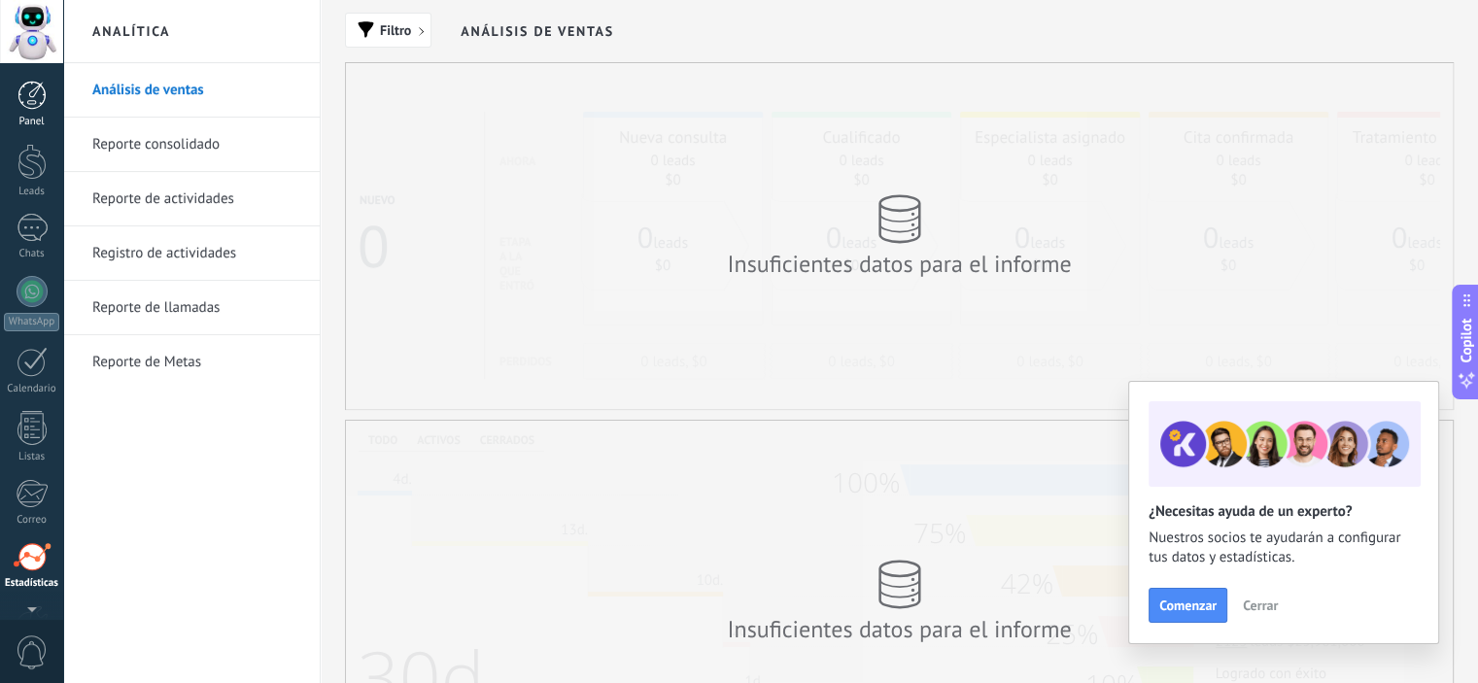
click at [35, 114] on link "Panel" at bounding box center [31, 105] width 63 height 48
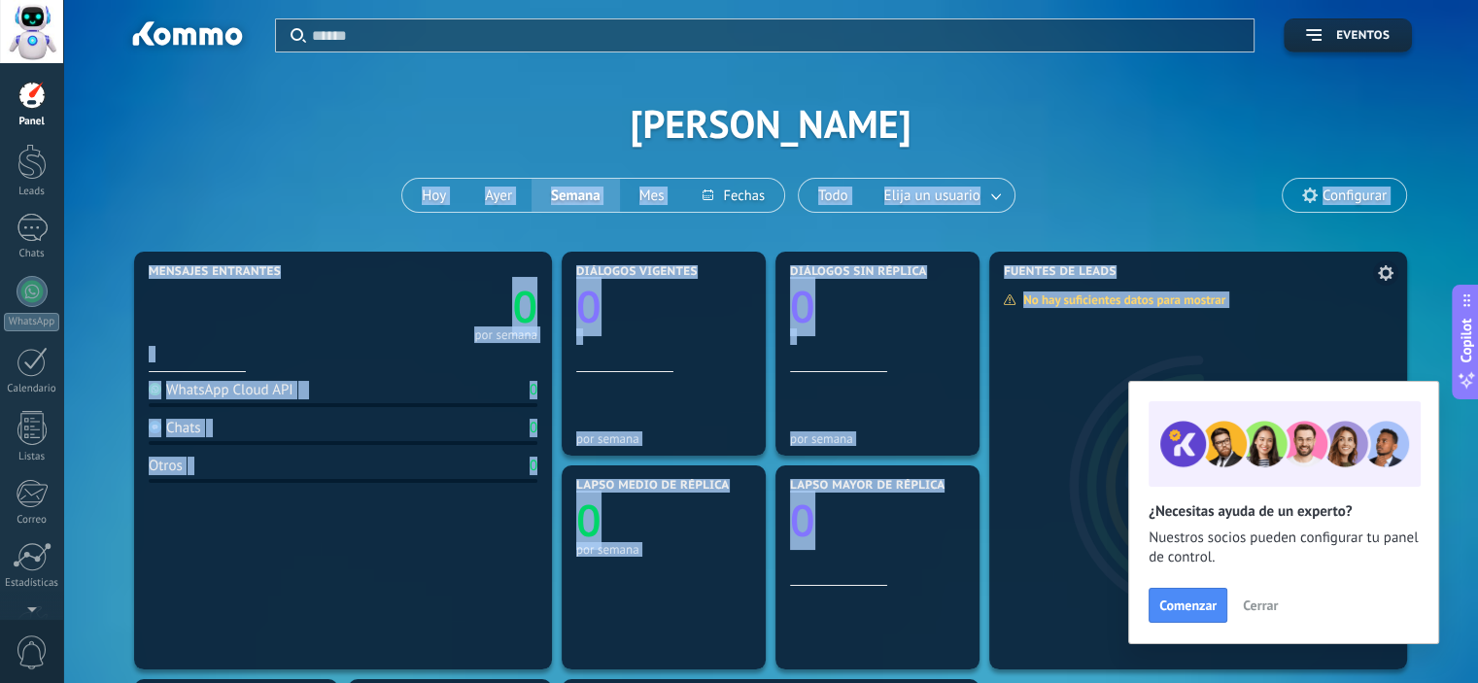
drag, startPoint x: 167, startPoint y: 112, endPoint x: 1164, endPoint y: 263, distance: 1008.6
click at [1164, 263] on div "Aplicar Eventos [PERSON_NAME][DATE] [DATE] Semana Mes Todo Elija un usuario Con…" at bounding box center [770, 687] width 1415 height 1375
click at [1050, 161] on div "Aplicar Eventos [PERSON_NAME][DATE] [DATE] Semana Mes Todo Elija un usuario Con…" at bounding box center [770, 123] width 1357 height 247
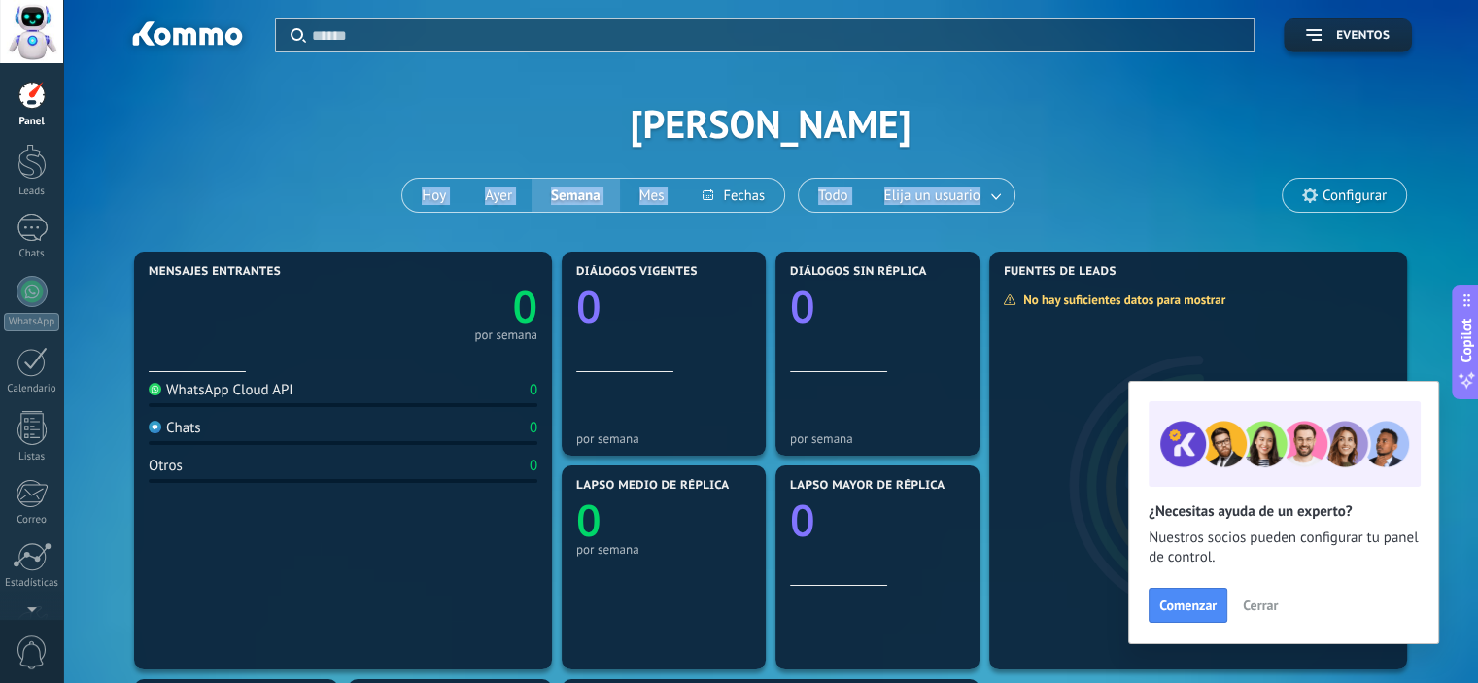
drag, startPoint x: 937, startPoint y: 165, endPoint x: 1165, endPoint y: 200, distance: 231.0
click at [1165, 200] on div "Aplicar Eventos [PERSON_NAME][DATE] [DATE] Semana Mes Todo Elija un usuario Con…" at bounding box center [770, 123] width 1357 height 247
click at [1073, 149] on div "Aplicar Eventos [PERSON_NAME][DATE] [DATE] Semana Mes Todo Elija un usuario Con…" at bounding box center [770, 123] width 1357 height 247
click at [427, 81] on div "Aplicar Eventos [PERSON_NAME][DATE] [DATE] Semana Mes Todo Elija un usuario Con…" at bounding box center [770, 123] width 1357 height 247
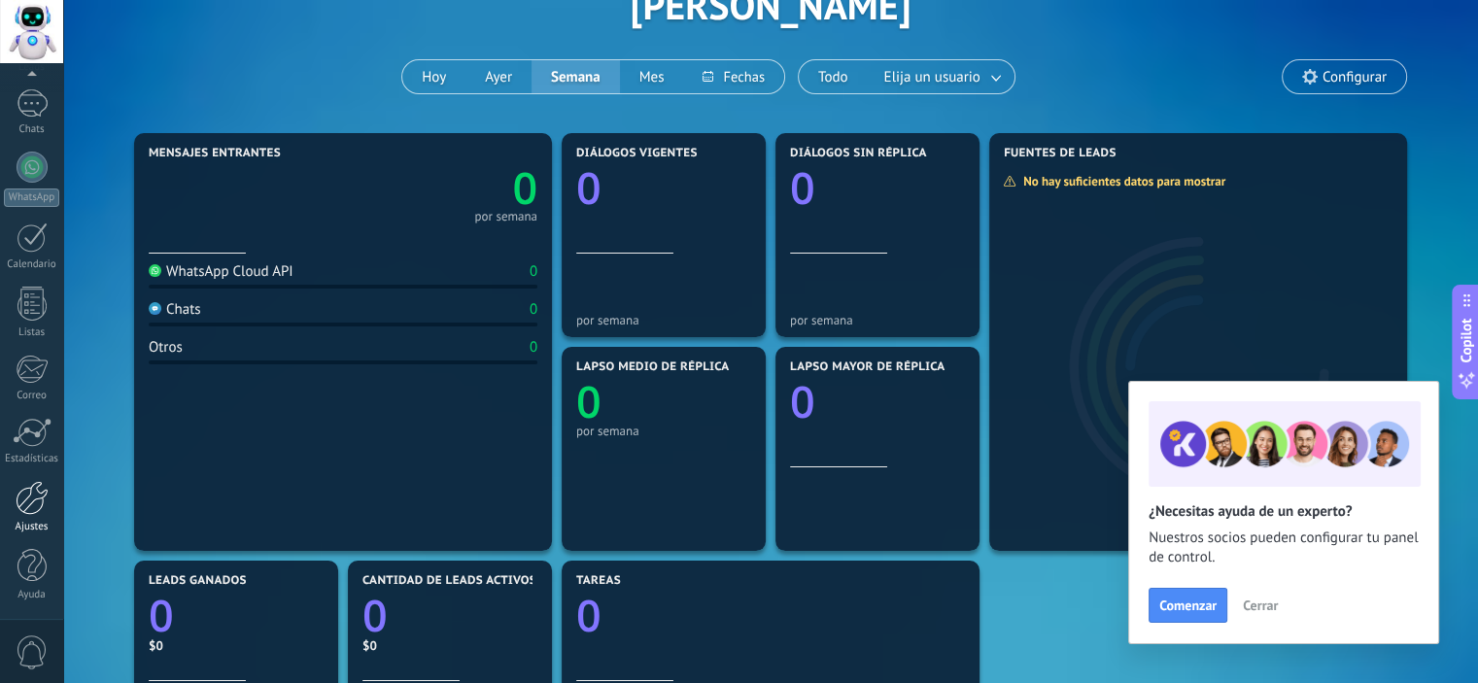
scroll to position [194, 0]
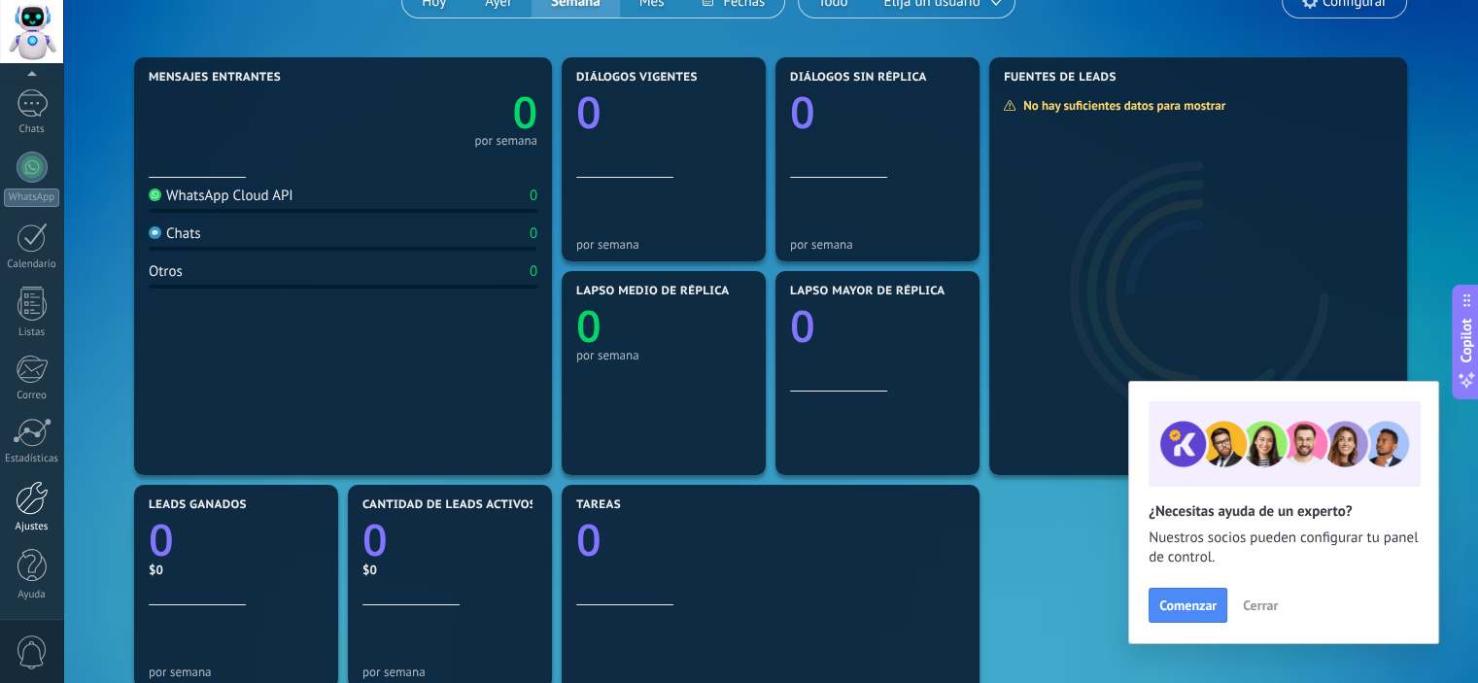
click at [39, 497] on div at bounding box center [32, 498] width 33 height 34
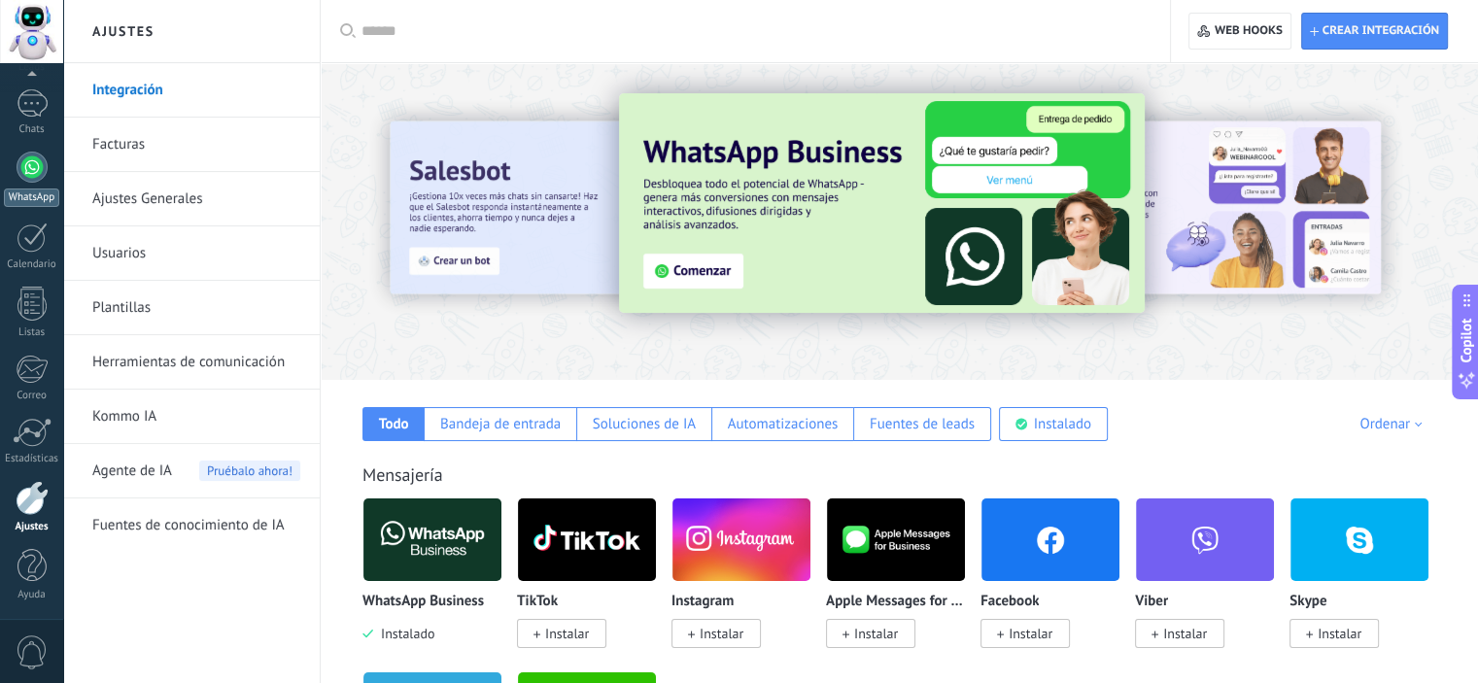
click at [43, 166] on div at bounding box center [32, 167] width 31 height 31
